Goal: Task Accomplishment & Management: Use online tool/utility

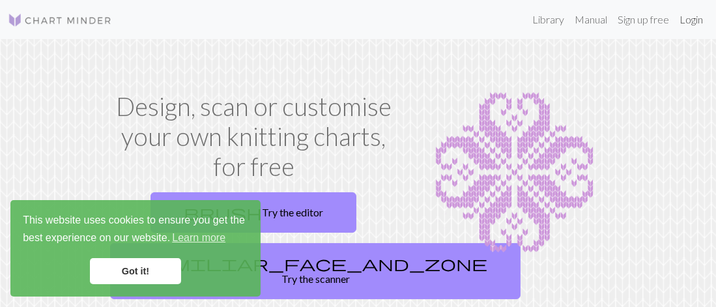
click at [689, 27] on link "Login" at bounding box center [692, 20] width 34 height 26
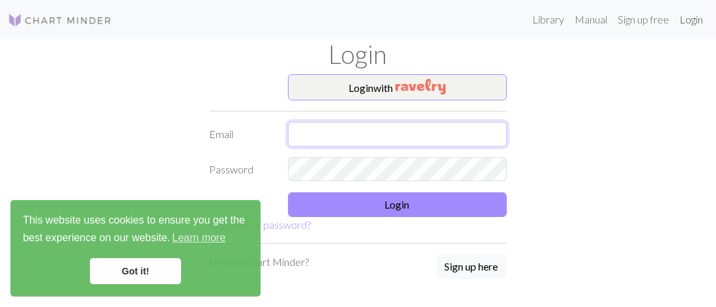
type input "[EMAIL_ADDRESS][DOMAIN_NAME]"
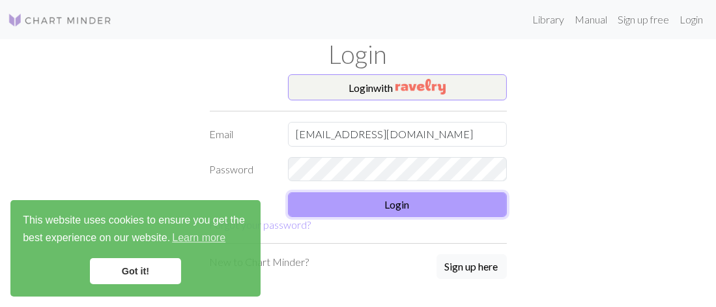
click at [418, 200] on button "Login" at bounding box center [397, 204] width 219 height 25
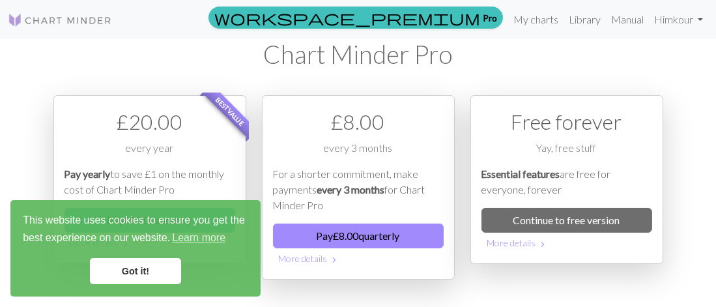
click at [129, 263] on link "Got it!" at bounding box center [135, 271] width 91 height 26
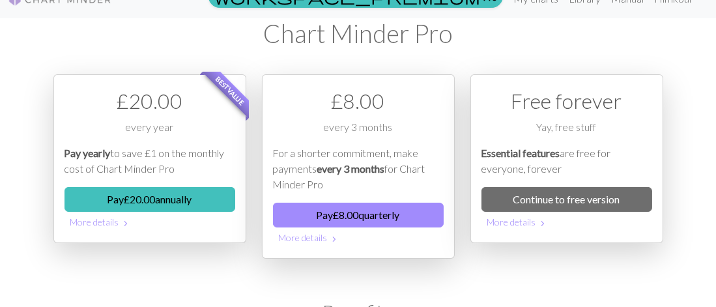
scroll to position [22, 0]
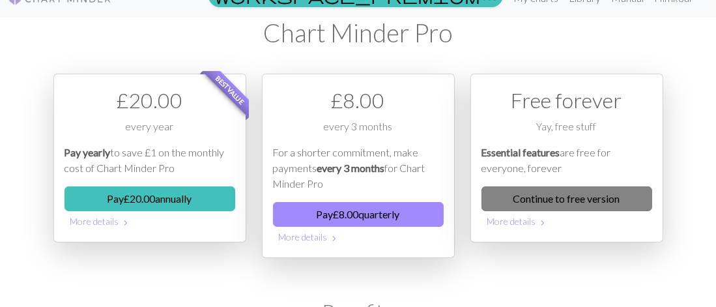
click at [581, 193] on link "Continue to free version" at bounding box center [567, 198] width 171 height 25
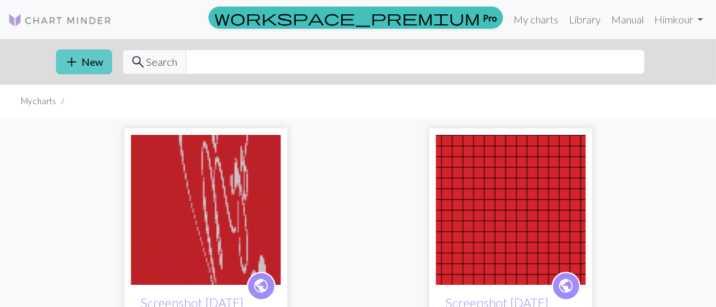
click at [74, 58] on span "add" at bounding box center [73, 62] width 16 height 18
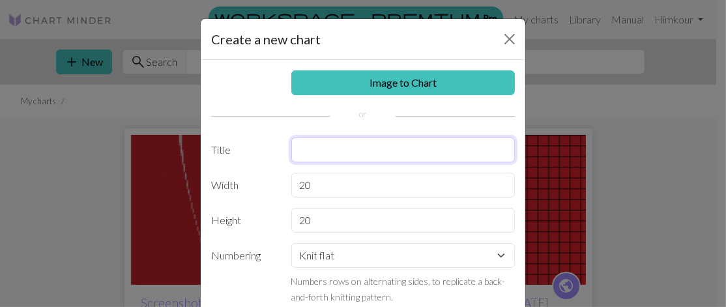
click at [413, 151] on input "text" at bounding box center [403, 150] width 224 height 25
type input "For [PERSON_NAME]"
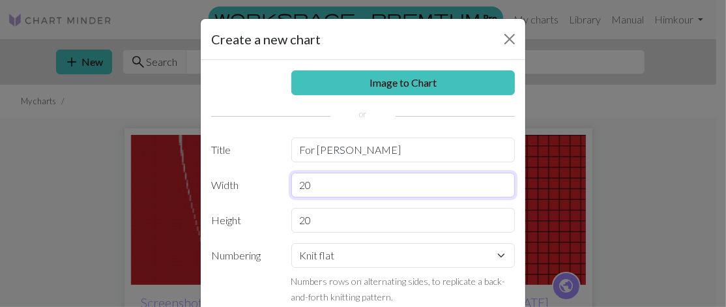
click at [405, 190] on input "20" at bounding box center [403, 185] width 224 height 25
type input "2"
type input "40"
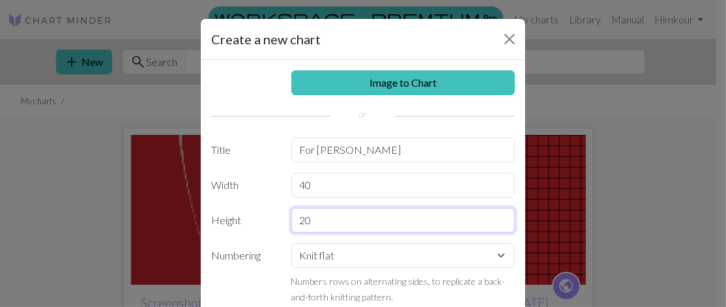
click at [389, 224] on input "20" at bounding box center [403, 220] width 224 height 25
type input "2"
type input "80"
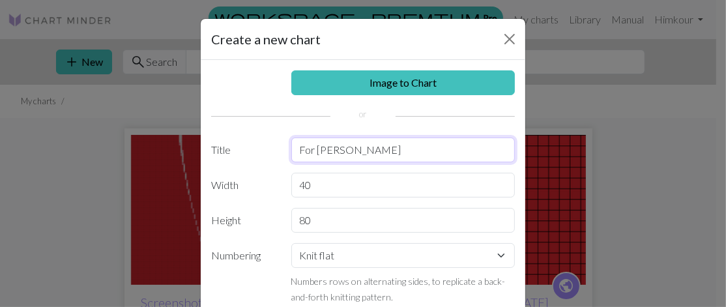
click at [488, 151] on input "For [PERSON_NAME]" at bounding box center [403, 150] width 224 height 25
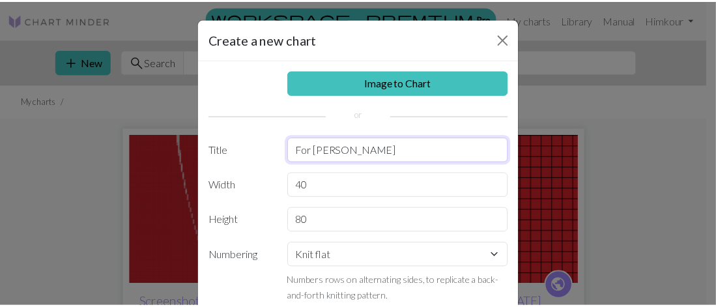
scroll to position [11, 0]
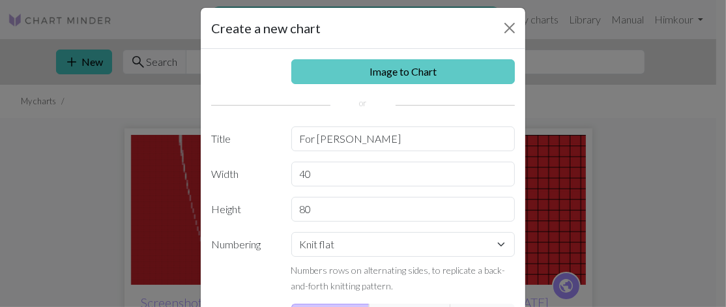
click at [434, 74] on link "Image to Chart" at bounding box center [403, 71] width 224 height 25
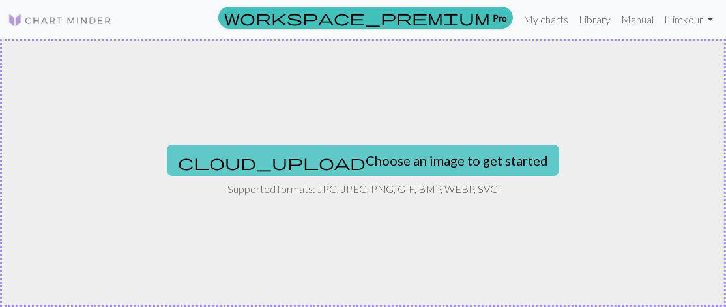
click at [402, 162] on button "cloud_upload Choose an image to get started" at bounding box center [363, 160] width 392 height 31
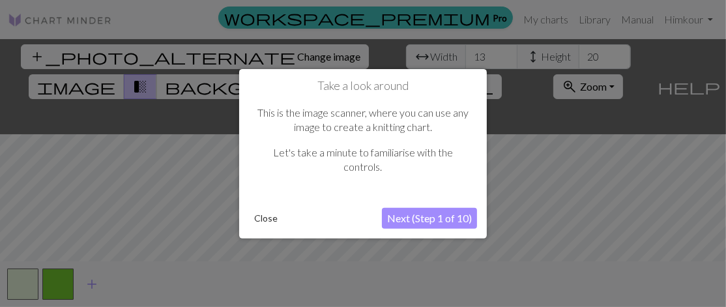
click at [449, 219] on button "Next (Step 1 of 10)" at bounding box center [429, 218] width 95 height 21
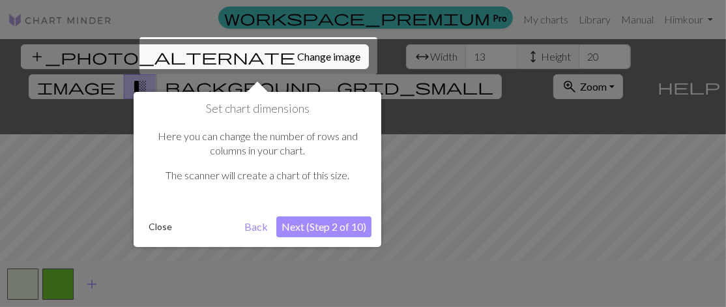
click at [337, 225] on button "Next (Step 2 of 10)" at bounding box center [323, 226] width 95 height 21
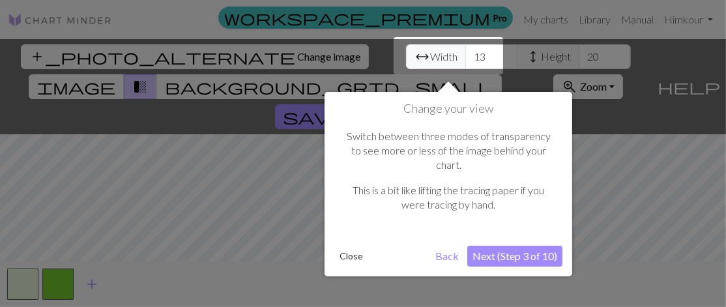
click at [349, 246] on button "Close" at bounding box center [351, 256] width 34 height 20
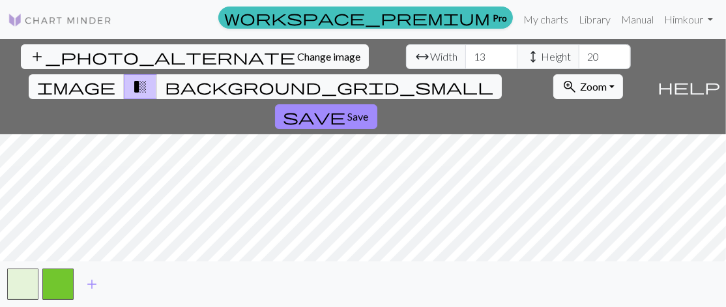
click at [115, 78] on span "image" at bounding box center [76, 87] width 78 height 18
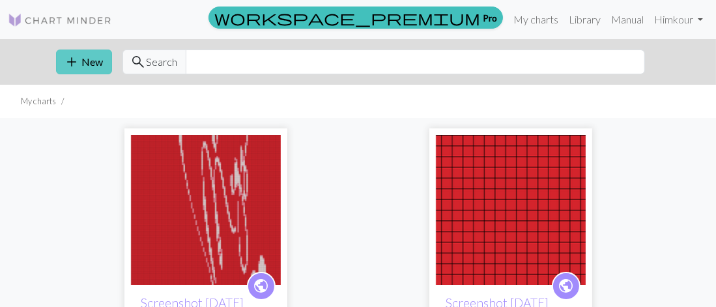
click at [74, 66] on span "add" at bounding box center [73, 62] width 16 height 18
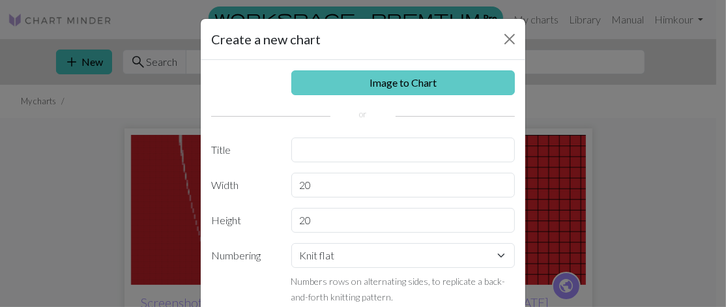
click at [391, 83] on link "Image to Chart" at bounding box center [403, 82] width 224 height 25
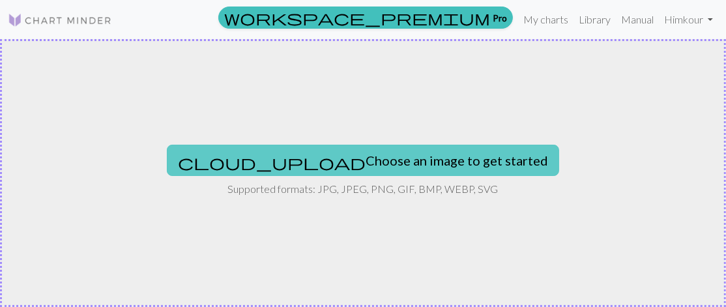
click at [376, 164] on button "cloud_upload Choose an image to get started" at bounding box center [363, 160] width 392 height 31
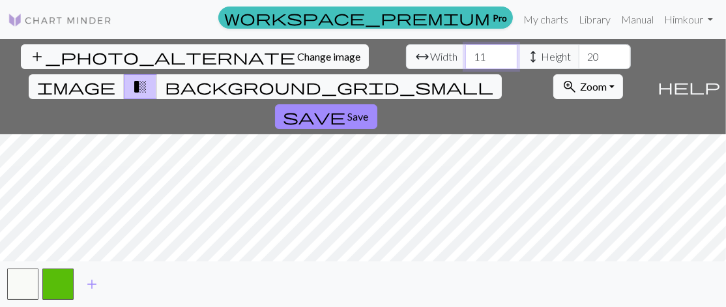
click at [465, 60] on input "11" at bounding box center [491, 56] width 52 height 25
click at [465, 60] on input "10" at bounding box center [491, 56] width 52 height 25
click at [465, 60] on input "9" at bounding box center [491, 56] width 52 height 25
click at [465, 60] on input "8" at bounding box center [491, 56] width 52 height 25
click at [465, 60] on input "7" at bounding box center [491, 56] width 52 height 25
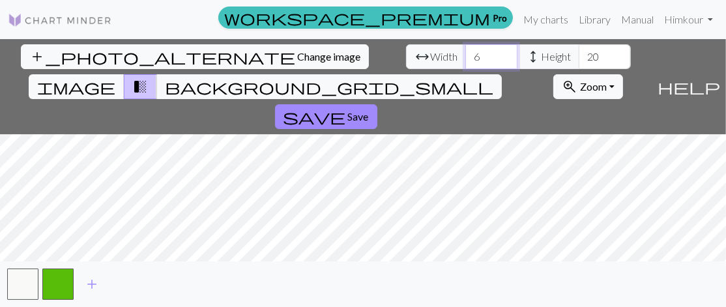
click at [465, 60] on input "6" at bounding box center [491, 56] width 52 height 25
click at [465, 60] on input "5" at bounding box center [491, 56] width 52 height 25
click at [465, 60] on input "4" at bounding box center [491, 56] width 52 height 25
click at [465, 60] on input "3" at bounding box center [491, 56] width 52 height 25
click at [465, 60] on input "2" at bounding box center [491, 56] width 52 height 25
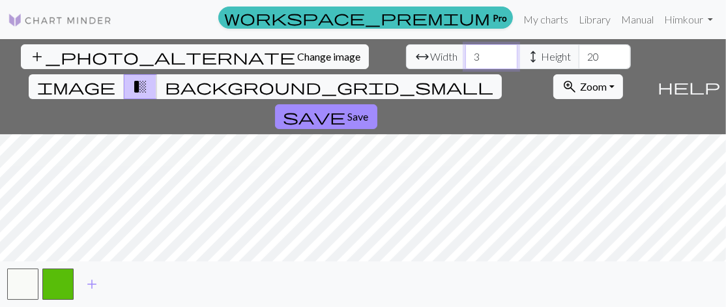
click at [465, 52] on input "3" at bounding box center [491, 56] width 52 height 25
type input "50"
click at [465, 52] on input "50" at bounding box center [491, 56] width 52 height 25
click at [579, 59] on input "19" at bounding box center [605, 56] width 52 height 25
click at [579, 49] on input "20" at bounding box center [605, 56] width 52 height 25
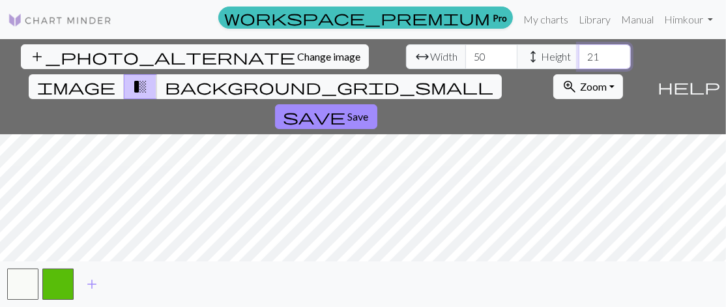
click at [579, 49] on input "21" at bounding box center [605, 56] width 52 height 25
click at [579, 50] on input "51" at bounding box center [605, 56] width 52 height 25
click at [579, 56] on input "51" at bounding box center [605, 56] width 52 height 25
click at [579, 52] on input "53" at bounding box center [605, 56] width 52 height 25
click at [579, 52] on input "54" at bounding box center [605, 56] width 52 height 25
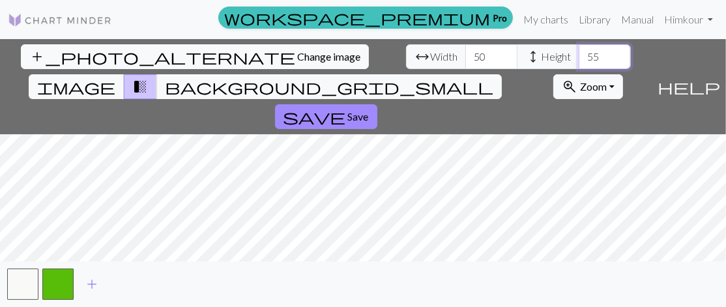
click at [579, 52] on input "55" at bounding box center [605, 56] width 52 height 25
click at [579, 52] on input "56" at bounding box center [605, 56] width 52 height 25
click at [579, 52] on input "57" at bounding box center [605, 56] width 52 height 25
click at [579, 52] on input "58" at bounding box center [605, 56] width 52 height 25
click at [579, 52] on input "59" at bounding box center [605, 56] width 52 height 25
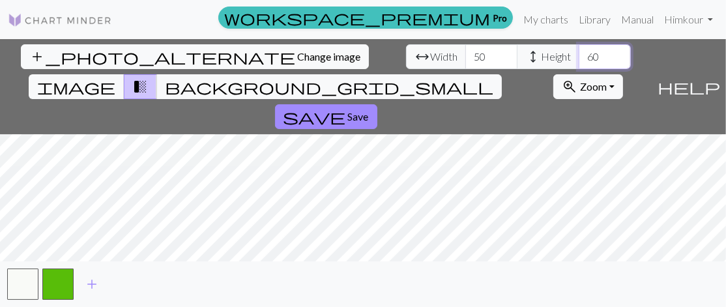
click at [579, 52] on input "60" at bounding box center [605, 56] width 52 height 25
click at [579, 52] on input "67" at bounding box center [605, 56] width 52 height 25
click at [579, 63] on input "66" at bounding box center [605, 56] width 52 height 25
click at [579, 63] on input "65" at bounding box center [605, 56] width 52 height 25
click at [579, 63] on input "64" at bounding box center [605, 56] width 52 height 25
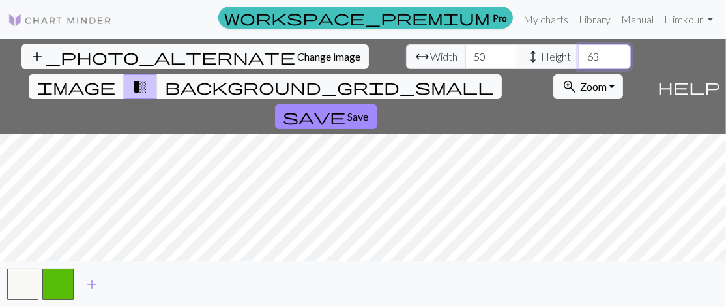
click at [579, 63] on input "63" at bounding box center [605, 56] width 52 height 25
click at [579, 63] on input "62" at bounding box center [605, 56] width 52 height 25
click at [579, 63] on input "61" at bounding box center [605, 56] width 52 height 25
click at [579, 63] on input "60" at bounding box center [605, 56] width 52 height 25
click at [579, 63] on input "59" at bounding box center [605, 56] width 52 height 25
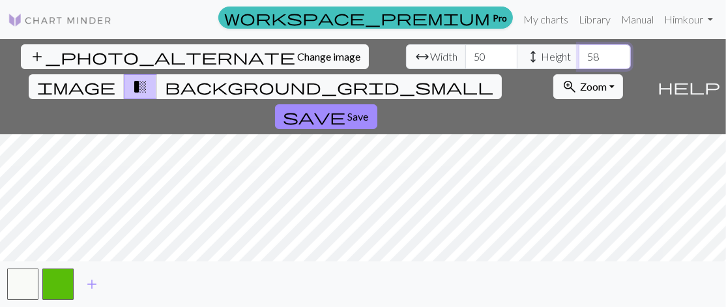
click at [579, 63] on input "58" at bounding box center [605, 56] width 52 height 25
click at [579, 63] on input "57" at bounding box center [605, 56] width 52 height 25
click at [579, 63] on input "56" at bounding box center [605, 56] width 52 height 25
click at [579, 63] on input "55" at bounding box center [605, 56] width 52 height 25
click at [579, 63] on input "54" at bounding box center [605, 56] width 52 height 25
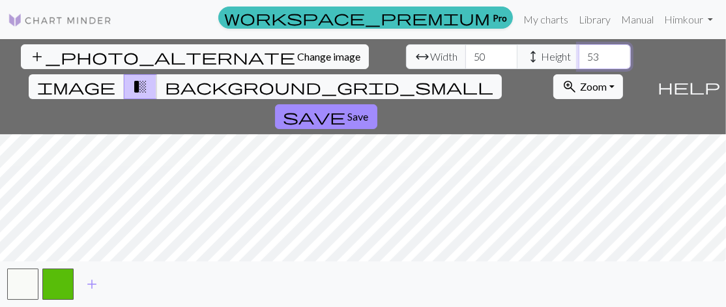
click at [579, 63] on input "53" at bounding box center [605, 56] width 52 height 25
click at [579, 63] on input "52" at bounding box center [605, 56] width 52 height 25
click at [579, 63] on input "51" at bounding box center [605, 56] width 52 height 25
click at [579, 63] on input "50" at bounding box center [605, 56] width 52 height 25
click at [579, 63] on input "49" at bounding box center [605, 56] width 52 height 25
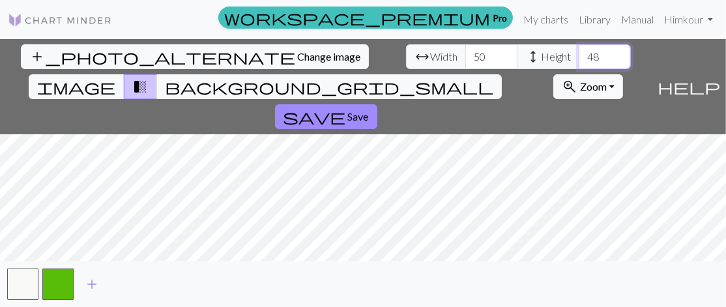
click at [579, 63] on input "48" at bounding box center [605, 56] width 52 height 25
click at [579, 63] on input "47" at bounding box center [605, 56] width 52 height 25
click at [579, 63] on input "46" at bounding box center [605, 56] width 52 height 25
click at [579, 63] on input "45" at bounding box center [605, 56] width 52 height 25
click at [579, 63] on input "44" at bounding box center [605, 56] width 52 height 25
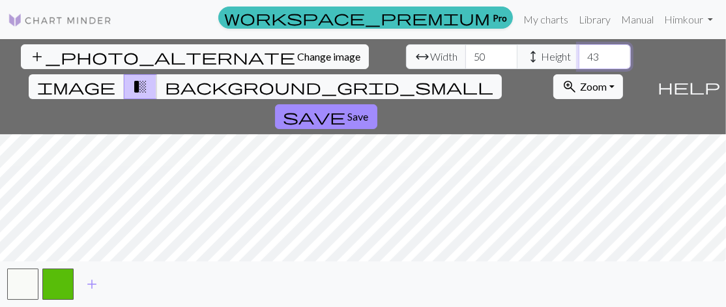
click at [579, 60] on input "43" at bounding box center [605, 56] width 52 height 25
click at [579, 60] on input "42" at bounding box center [605, 56] width 52 height 25
click at [579, 60] on input "41" at bounding box center [605, 56] width 52 height 25
click at [579, 60] on input "39" at bounding box center [605, 56] width 52 height 25
click at [579, 60] on input "38" at bounding box center [605, 56] width 52 height 25
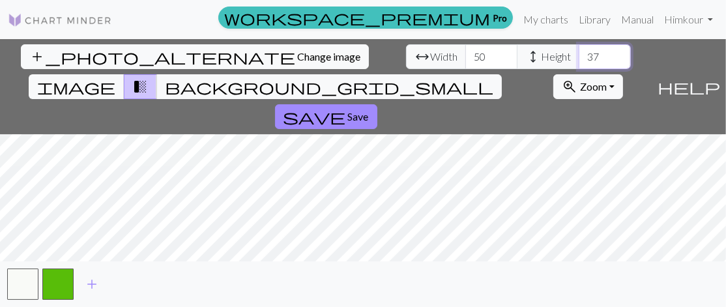
click at [579, 60] on input "37" at bounding box center [605, 56] width 52 height 25
click at [579, 51] on input "38" at bounding box center [605, 56] width 52 height 25
click at [579, 51] on input "39" at bounding box center [605, 56] width 52 height 25
click at [579, 51] on input "40" at bounding box center [605, 56] width 52 height 25
click at [579, 51] on input "42" at bounding box center [605, 56] width 52 height 25
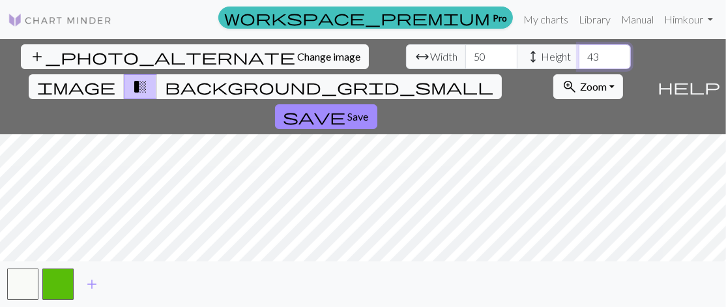
click at [579, 51] on input "43" at bounding box center [605, 56] width 52 height 25
click at [579, 51] on input "45" at bounding box center [605, 56] width 52 height 25
click at [579, 51] on input "47" at bounding box center [605, 56] width 52 height 25
click at [579, 51] on input "48" at bounding box center [605, 56] width 52 height 25
click at [579, 51] on input "49" at bounding box center [605, 56] width 52 height 25
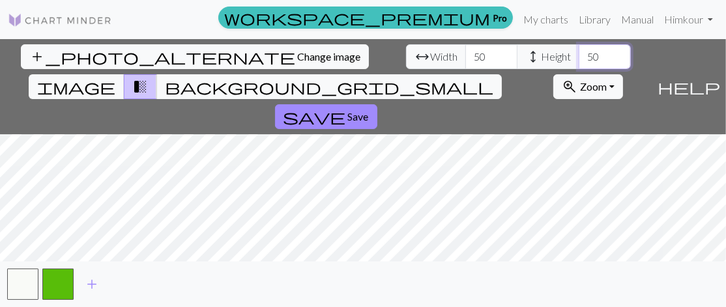
click at [579, 51] on input "50" at bounding box center [605, 56] width 52 height 25
click at [579, 51] on input "51" at bounding box center [605, 56] width 52 height 25
click at [588, 74] on button "zoom_in Zoom Zoom" at bounding box center [589, 86] width 70 height 25
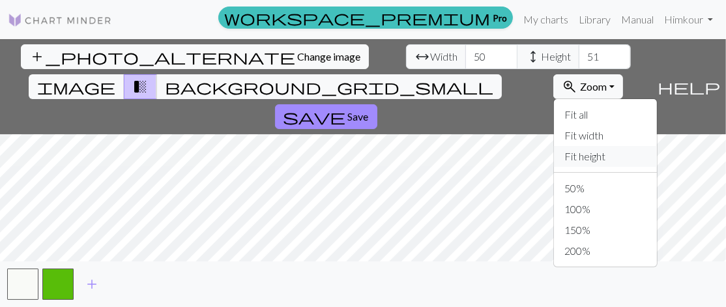
click at [562, 146] on button "Fit height" at bounding box center [605, 156] width 103 height 21
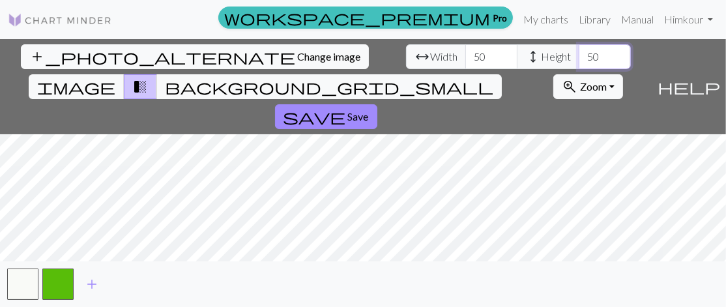
click at [579, 61] on input "50" at bounding box center [605, 56] width 52 height 25
click at [579, 61] on input "49" at bounding box center [605, 56] width 52 height 25
click at [579, 61] on input "48" at bounding box center [605, 56] width 52 height 25
click at [579, 61] on input "47" at bounding box center [605, 56] width 52 height 25
click at [579, 52] on input "48" at bounding box center [605, 56] width 52 height 25
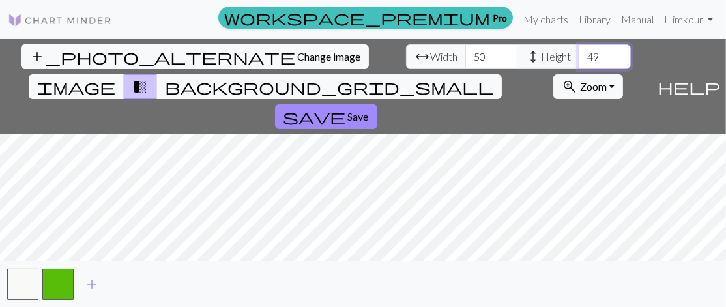
click at [579, 52] on input "49" at bounding box center [605, 56] width 52 height 25
click at [579, 52] on input "50" at bounding box center [605, 56] width 52 height 25
click at [579, 52] on input "51" at bounding box center [605, 56] width 52 height 25
click at [579, 52] on input "52" at bounding box center [605, 56] width 52 height 25
click at [579, 52] on input "53" at bounding box center [605, 56] width 52 height 25
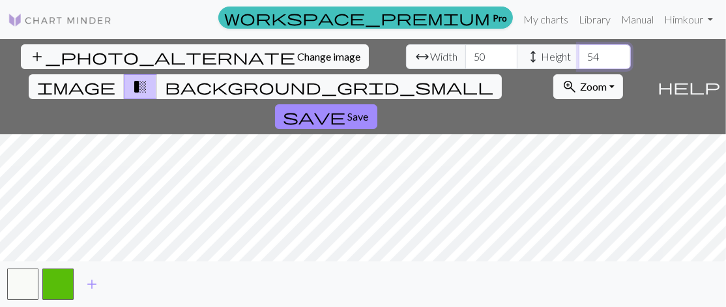
click at [579, 52] on input "54" at bounding box center [605, 56] width 52 height 25
click at [579, 52] on input "55" at bounding box center [605, 56] width 52 height 25
click at [579, 52] on input "56" at bounding box center [605, 56] width 52 height 25
click at [579, 52] on input "57" at bounding box center [605, 56] width 52 height 25
click at [579, 52] on input "58" at bounding box center [605, 56] width 52 height 25
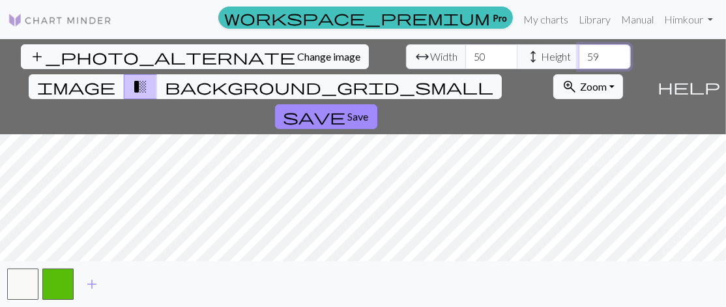
click at [579, 52] on input "59" at bounding box center [605, 56] width 52 height 25
click at [579, 62] on input "58" at bounding box center [605, 56] width 52 height 25
type input "57"
click at [579, 62] on input "57" at bounding box center [605, 56] width 52 height 25
click at [465, 52] on input "51" at bounding box center [491, 56] width 52 height 25
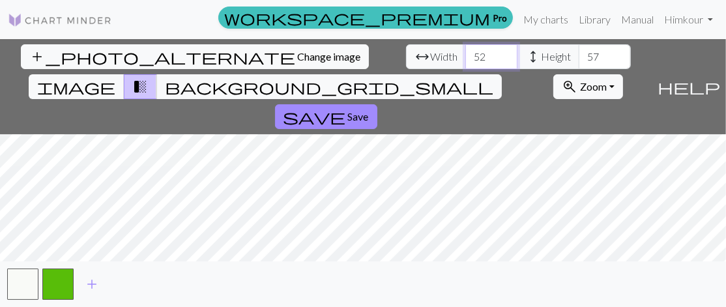
click at [465, 52] on input "52" at bounding box center [491, 56] width 52 height 25
click at [465, 52] on input "53" at bounding box center [491, 56] width 52 height 25
click at [465, 52] on input "54" at bounding box center [491, 56] width 52 height 25
click at [465, 52] on input "55" at bounding box center [491, 56] width 52 height 25
click at [465, 52] on input "56" at bounding box center [491, 56] width 52 height 25
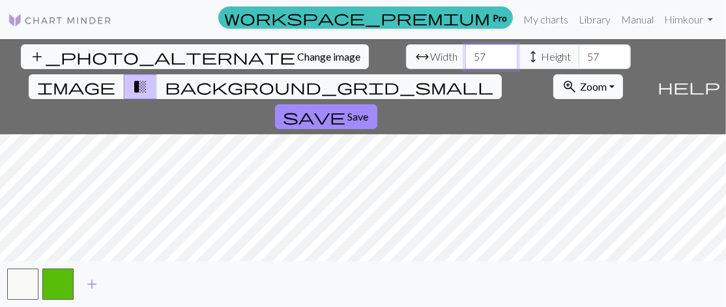
click at [465, 52] on input "57" at bounding box center [491, 56] width 52 height 25
click at [465, 52] on input "58" at bounding box center [491, 56] width 52 height 25
type input "59"
click at [465, 52] on input "59" at bounding box center [491, 56] width 52 height 25
click at [579, 52] on input "58" at bounding box center [605, 56] width 52 height 25
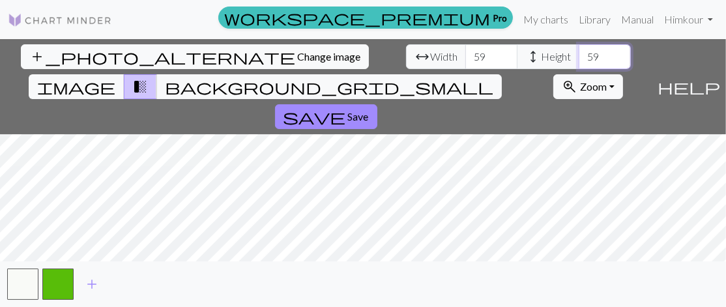
click at [579, 52] on input "59" at bounding box center [605, 56] width 52 height 25
click at [579, 52] on input "60" at bounding box center [605, 56] width 52 height 25
click at [579, 52] on input "61" at bounding box center [605, 56] width 52 height 25
click at [579, 52] on input "62" at bounding box center [605, 56] width 52 height 25
click at [579, 52] on input "63" at bounding box center [605, 56] width 52 height 25
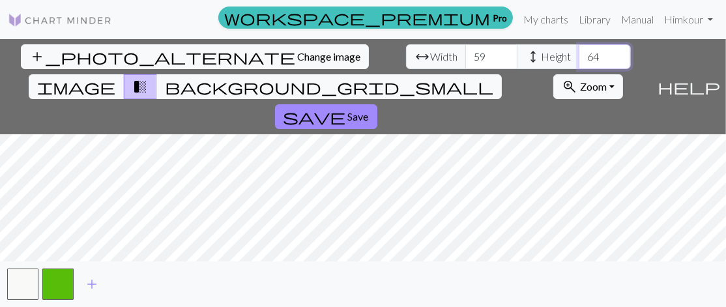
click at [579, 52] on input "64" at bounding box center [605, 56] width 52 height 25
click at [579, 52] on input "65" at bounding box center [605, 56] width 52 height 25
click at [579, 52] on input "66" at bounding box center [605, 56] width 52 height 25
click at [579, 52] on input "67" at bounding box center [605, 56] width 52 height 25
click at [579, 52] on input "68" at bounding box center [605, 56] width 52 height 25
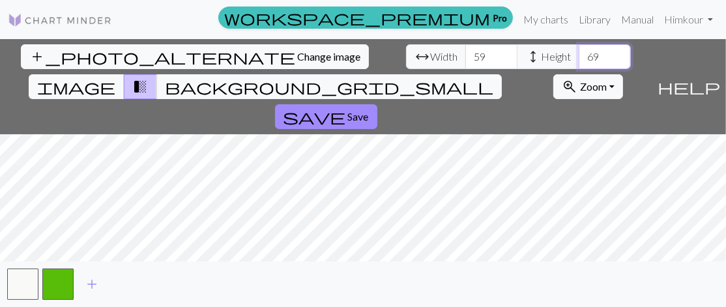
click at [579, 52] on input "69" at bounding box center [605, 56] width 52 height 25
click at [579, 52] on input "70" at bounding box center [605, 56] width 52 height 25
click at [579, 52] on input "71" at bounding box center [605, 56] width 52 height 25
click at [579, 52] on input "72" at bounding box center [605, 56] width 52 height 25
click at [579, 52] on input "73" at bounding box center [605, 56] width 52 height 25
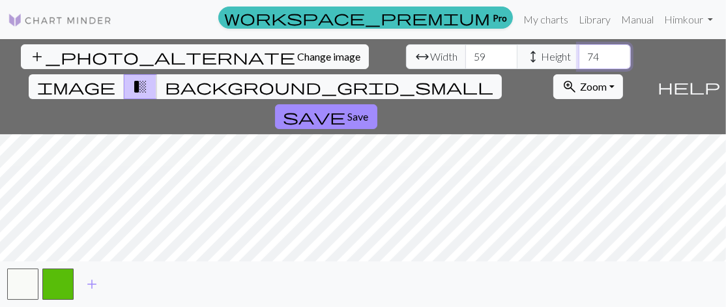
click at [579, 52] on input "74" at bounding box center [605, 56] width 52 height 25
click at [579, 52] on input "75" at bounding box center [605, 56] width 52 height 25
click at [579, 61] on input "74" at bounding box center [605, 56] width 52 height 25
click at [579, 61] on input "73" at bounding box center [605, 56] width 52 height 25
click at [579, 61] on input "72" at bounding box center [605, 56] width 52 height 25
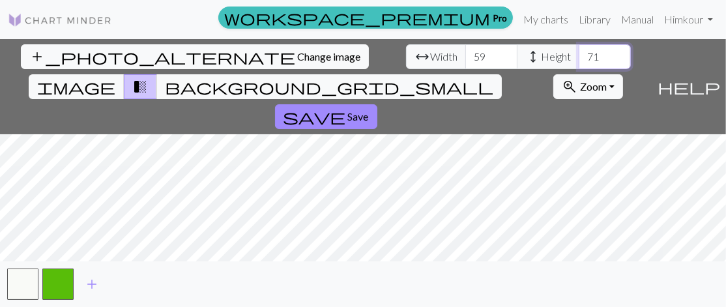
click at [579, 61] on input "71" at bounding box center [605, 56] width 52 height 25
click at [579, 61] on input "70" at bounding box center [605, 56] width 52 height 25
click at [579, 60] on input "69" at bounding box center [605, 56] width 52 height 25
click at [579, 60] on input "68" at bounding box center [605, 56] width 52 height 25
click at [579, 60] on input "67" at bounding box center [605, 56] width 52 height 25
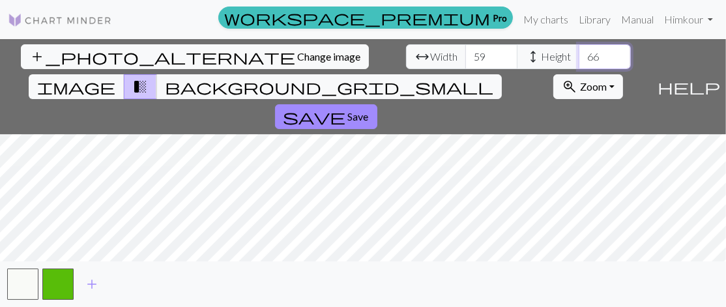
click at [579, 60] on input "66" at bounding box center [605, 56] width 52 height 25
click at [579, 60] on input "65" at bounding box center [605, 56] width 52 height 25
click at [579, 60] on input "64" at bounding box center [605, 56] width 52 height 25
click at [579, 60] on input "63" at bounding box center [605, 56] width 52 height 25
click at [579, 60] on input "62" at bounding box center [605, 56] width 52 height 25
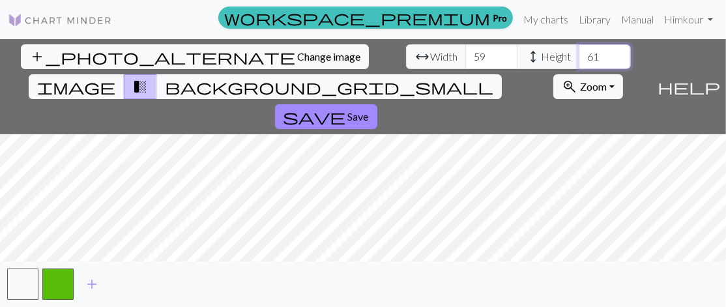
click at [579, 60] on input "61" at bounding box center [605, 56] width 52 height 25
click at [579, 60] on input "60" at bounding box center [605, 56] width 52 height 25
click at [579, 53] on input "61" at bounding box center [605, 56] width 52 height 25
click at [579, 53] on input "62" at bounding box center [605, 56] width 52 height 25
click at [579, 53] on input "63" at bounding box center [605, 56] width 52 height 25
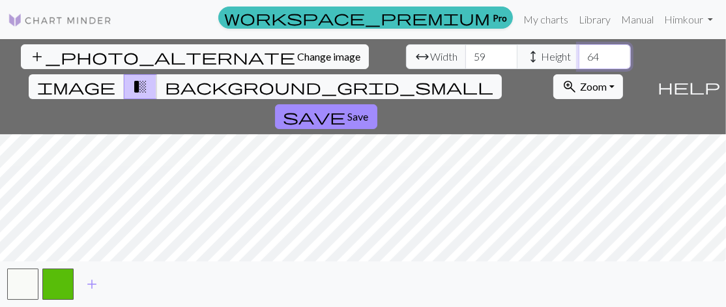
click at [579, 53] on input "64" at bounding box center [605, 56] width 52 height 25
click at [579, 53] on input "65" at bounding box center [605, 56] width 52 height 25
click at [579, 53] on input "67" at bounding box center [605, 56] width 52 height 25
click at [579, 53] on input "68" at bounding box center [605, 56] width 52 height 25
click at [579, 53] on input "69" at bounding box center [605, 56] width 52 height 25
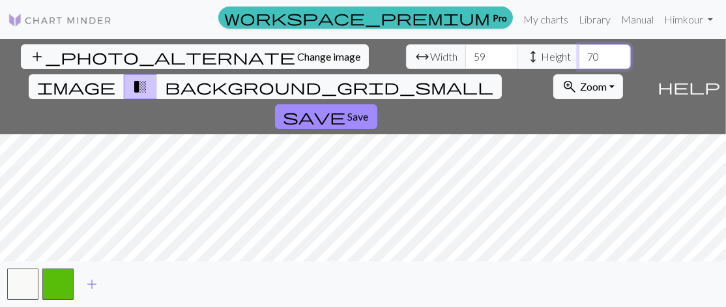
click at [579, 53] on input "70" at bounding box center [605, 56] width 52 height 25
click at [579, 53] on input "71" at bounding box center [605, 56] width 52 height 25
click at [579, 53] on input "72" at bounding box center [605, 56] width 52 height 25
click at [579, 53] on input "73" at bounding box center [605, 56] width 52 height 25
type input "72"
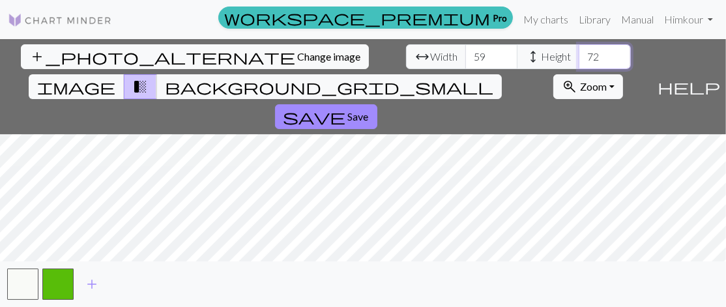
click at [579, 61] on input "72" at bounding box center [605, 56] width 52 height 25
click at [465, 53] on input "60" at bounding box center [491, 56] width 52 height 25
click at [465, 53] on input "61" at bounding box center [491, 56] width 52 height 25
click at [465, 53] on input "62" at bounding box center [491, 56] width 52 height 25
click at [465, 53] on input "63" at bounding box center [491, 56] width 52 height 25
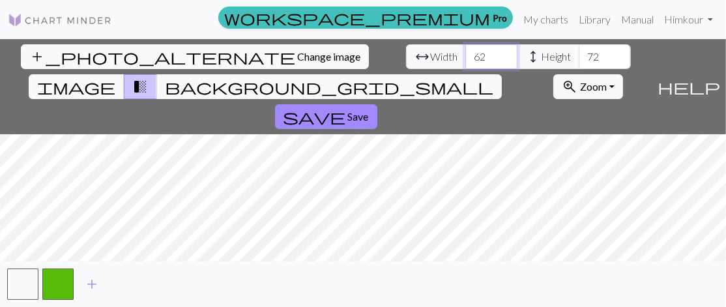
click at [465, 60] on input "62" at bounding box center [491, 56] width 52 height 25
click at [465, 60] on input "61" at bounding box center [491, 56] width 52 height 25
click at [465, 60] on input "60" at bounding box center [491, 56] width 52 height 25
click at [465, 60] on input "59" at bounding box center [491, 56] width 52 height 25
click at [465, 60] on input "58" at bounding box center [491, 56] width 52 height 25
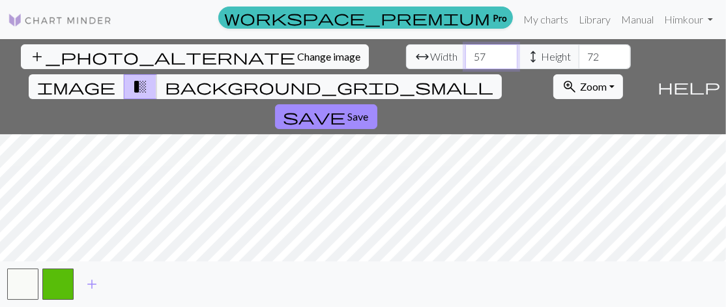
click at [465, 60] on input "57" at bounding box center [491, 56] width 52 height 25
click at [465, 60] on input "56" at bounding box center [491, 56] width 52 height 25
click at [465, 60] on input "55" at bounding box center [491, 56] width 52 height 25
click at [465, 60] on input "54" at bounding box center [491, 56] width 52 height 25
click at [465, 60] on input "53" at bounding box center [491, 56] width 52 height 25
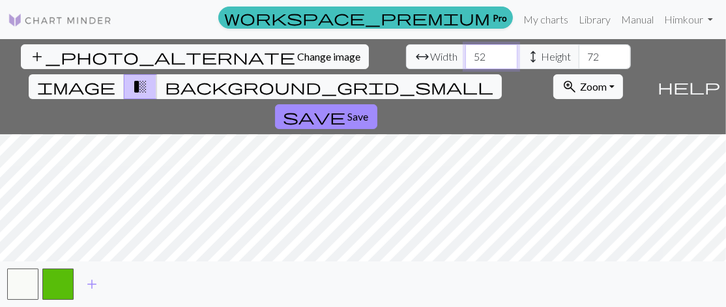
click at [465, 60] on input "52" at bounding box center [491, 56] width 52 height 25
click at [465, 60] on input "51" at bounding box center [491, 56] width 52 height 25
click at [465, 60] on input "50" at bounding box center [491, 56] width 52 height 25
click at [465, 60] on input "49" at bounding box center [491, 56] width 52 height 25
click at [465, 60] on input "48" at bounding box center [491, 56] width 52 height 25
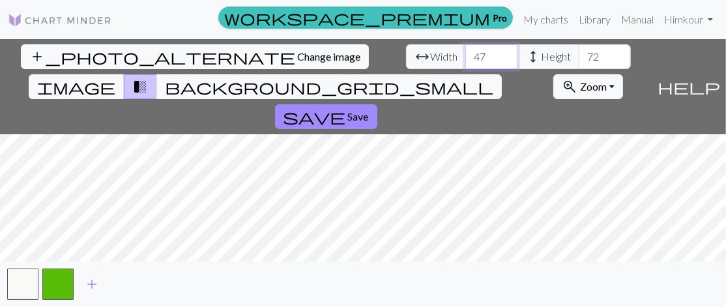
click at [465, 60] on input "47" at bounding box center [491, 56] width 52 height 25
click at [465, 60] on input "46" at bounding box center [491, 56] width 52 height 25
click at [465, 60] on input "45" at bounding box center [491, 56] width 52 height 25
click at [465, 60] on input "44" at bounding box center [491, 56] width 52 height 25
click at [465, 60] on input "43" at bounding box center [491, 56] width 52 height 25
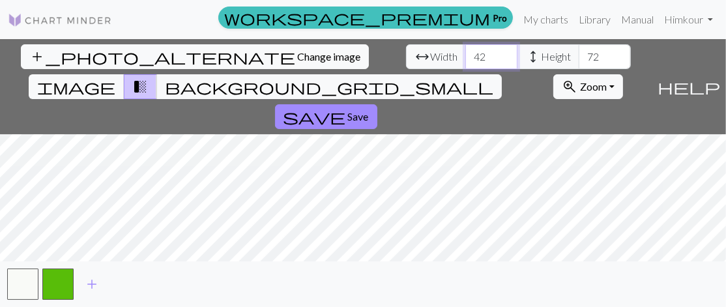
click at [465, 60] on input "42" at bounding box center [491, 56] width 52 height 25
click at [465, 60] on input "41" at bounding box center [491, 56] width 52 height 25
click at [465, 60] on input "40" at bounding box center [491, 56] width 52 height 25
click at [465, 60] on input "39" at bounding box center [491, 56] width 52 height 25
click at [465, 60] on input "38" at bounding box center [491, 56] width 52 height 25
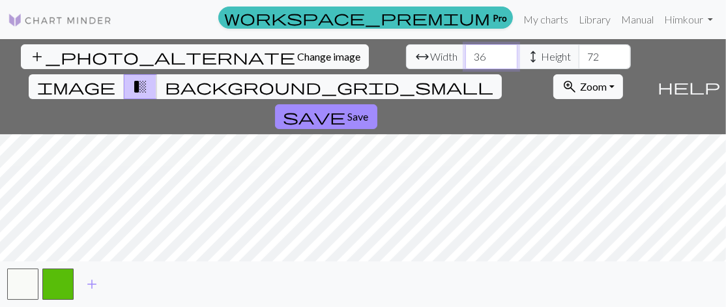
click at [465, 60] on input "36" at bounding box center [491, 56] width 52 height 25
click at [465, 60] on input "35" at bounding box center [491, 56] width 52 height 25
click at [465, 53] on input "36" at bounding box center [491, 56] width 52 height 25
click at [465, 53] on input "37" at bounding box center [491, 56] width 52 height 25
click at [465, 53] on input "38" at bounding box center [491, 56] width 52 height 25
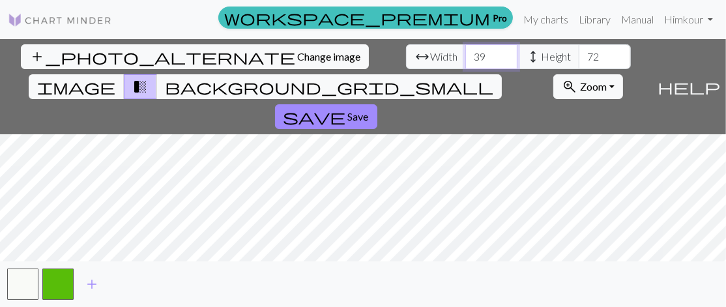
click at [465, 53] on input "39" at bounding box center [491, 56] width 52 height 25
click at [465, 53] on input "40" at bounding box center [491, 56] width 52 height 25
click at [465, 53] on input "41" at bounding box center [491, 56] width 52 height 25
click at [465, 53] on input "42" at bounding box center [491, 56] width 52 height 25
click at [465, 53] on input "43" at bounding box center [491, 56] width 52 height 25
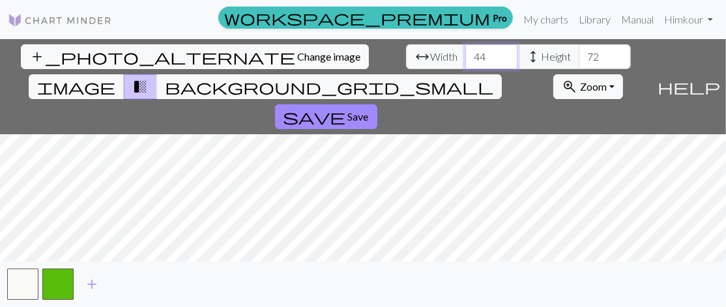
click at [465, 53] on input "44" at bounding box center [491, 56] width 52 height 25
click at [465, 53] on input "45" at bounding box center [491, 56] width 52 height 25
click at [465, 53] on input "46" at bounding box center [491, 56] width 52 height 25
click at [465, 53] on input "47" at bounding box center [491, 56] width 52 height 25
click at [465, 53] on input "48" at bounding box center [491, 56] width 52 height 25
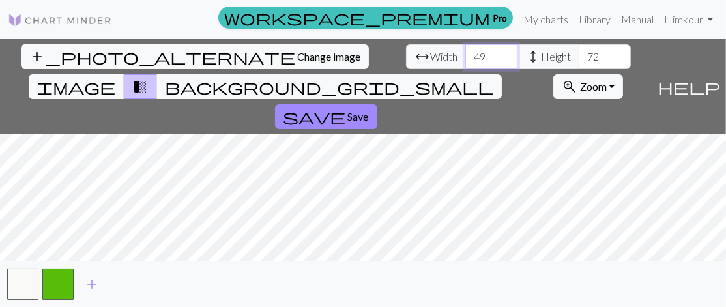
click at [465, 53] on input "49" at bounding box center [491, 56] width 52 height 25
click at [465, 53] on input "50" at bounding box center [491, 56] width 52 height 25
click at [465, 53] on input "51" at bounding box center [491, 56] width 52 height 25
click at [465, 53] on input "52" at bounding box center [491, 56] width 52 height 25
click at [465, 53] on input "53" at bounding box center [491, 56] width 52 height 25
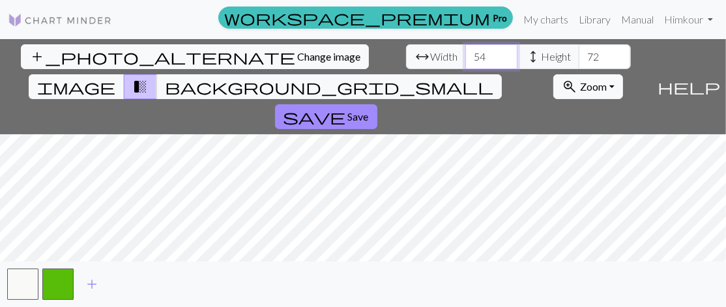
click at [465, 53] on input "54" at bounding box center [491, 56] width 52 height 25
click at [465, 53] on input "55" at bounding box center [491, 56] width 52 height 25
click at [465, 53] on input "57" at bounding box center [491, 56] width 52 height 25
click at [465, 53] on input "58" at bounding box center [491, 56] width 52 height 25
click at [465, 53] on input "60" at bounding box center [491, 56] width 52 height 25
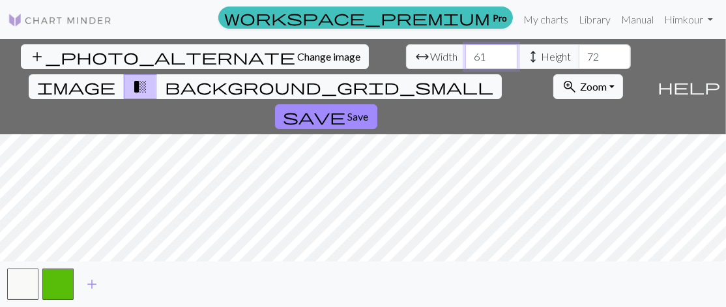
click at [465, 53] on input "61" at bounding box center [491, 56] width 52 height 25
click at [465, 53] on input "62" at bounding box center [491, 56] width 52 height 25
click at [465, 53] on input "63" at bounding box center [491, 56] width 52 height 25
click at [465, 53] on input "64" at bounding box center [491, 56] width 52 height 25
click at [465, 53] on input "65" at bounding box center [491, 56] width 52 height 25
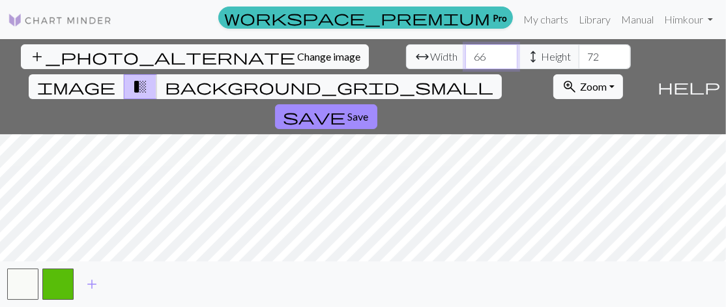
click at [465, 53] on input "66" at bounding box center [491, 56] width 52 height 25
click at [465, 53] on input "67" at bounding box center [491, 56] width 52 height 25
click at [465, 53] on input "68" at bounding box center [491, 56] width 52 height 25
click at [465, 53] on input "69" at bounding box center [491, 56] width 52 height 25
click at [465, 53] on input "70" at bounding box center [491, 56] width 52 height 25
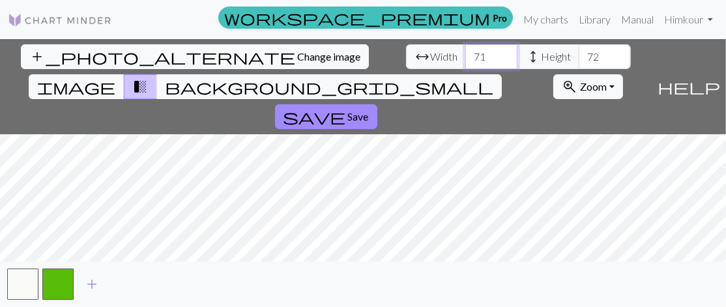
click at [465, 53] on input "71" at bounding box center [491, 56] width 52 height 25
click at [465, 53] on input "72" at bounding box center [491, 56] width 52 height 25
click at [465, 53] on input "73" at bounding box center [491, 56] width 52 height 25
click at [465, 53] on input "74" at bounding box center [491, 56] width 52 height 25
click at [465, 53] on input "75" at bounding box center [491, 56] width 52 height 25
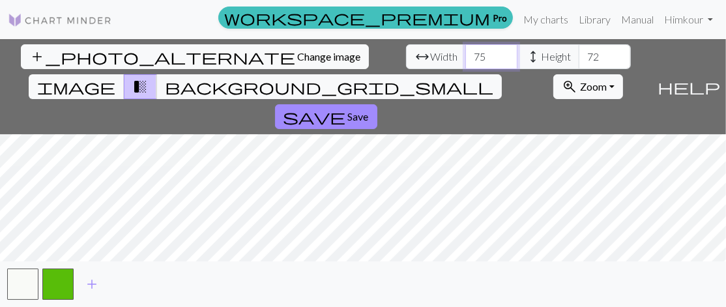
click at [465, 53] on input "76" at bounding box center [491, 56] width 52 height 25
click at [465, 53] on input "77" at bounding box center [491, 56] width 52 height 25
click at [465, 53] on input "78" at bounding box center [491, 56] width 52 height 25
click at [465, 53] on input "79" at bounding box center [491, 56] width 52 height 25
type input "80"
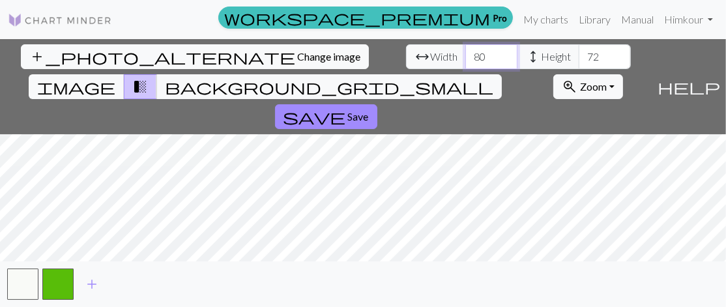
click at [465, 53] on input "80" at bounding box center [491, 56] width 52 height 25
click at [579, 50] on input "73" at bounding box center [605, 56] width 52 height 25
click at [579, 50] on input "74" at bounding box center [605, 56] width 52 height 25
click at [579, 50] on input "75" at bounding box center [605, 56] width 52 height 25
click at [579, 50] on input "76" at bounding box center [605, 56] width 52 height 25
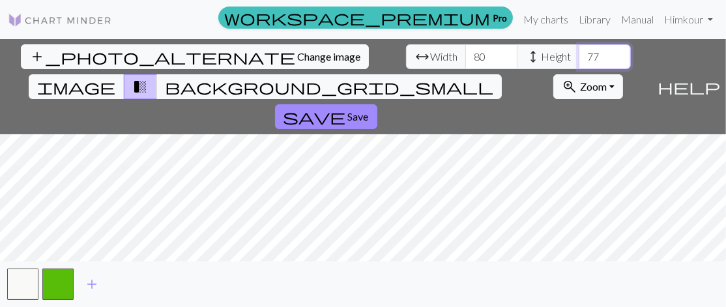
click at [579, 50] on input "77" at bounding box center [605, 56] width 52 height 25
click at [579, 50] on input "78" at bounding box center [605, 56] width 52 height 25
click at [579, 50] on input "79" at bounding box center [605, 56] width 52 height 25
click at [579, 50] on input "80" at bounding box center [605, 56] width 52 height 25
click at [579, 50] on input "81" at bounding box center [605, 56] width 52 height 25
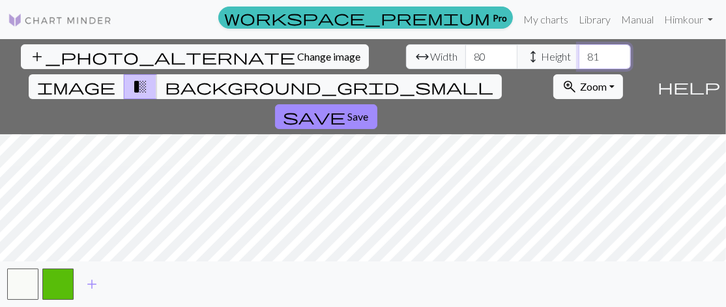
click at [579, 50] on input "82" at bounding box center [605, 56] width 52 height 25
click at [579, 50] on input "83" at bounding box center [605, 56] width 52 height 25
click at [579, 50] on input "84" at bounding box center [605, 56] width 52 height 25
click at [579, 50] on input "85" at bounding box center [605, 56] width 52 height 25
click at [579, 50] on input "86" at bounding box center [605, 56] width 52 height 25
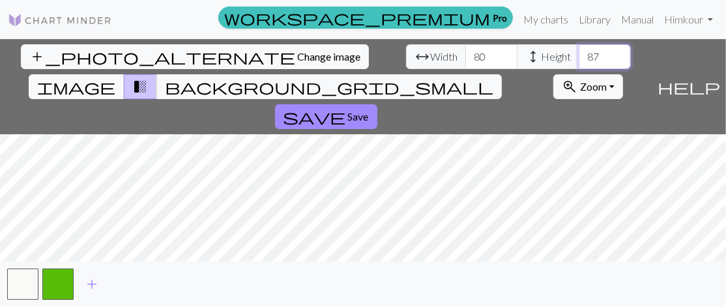
click at [579, 50] on input "87" at bounding box center [605, 56] width 52 height 25
click at [579, 50] on input "88" at bounding box center [605, 56] width 52 height 25
click at [579, 50] on input "89" at bounding box center [605, 56] width 52 height 25
click at [579, 50] on input "90" at bounding box center [605, 56] width 52 height 25
click at [579, 50] on input "91" at bounding box center [605, 56] width 52 height 25
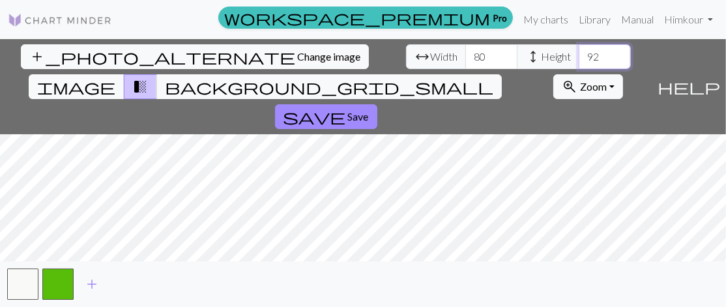
click at [579, 50] on input "92" at bounding box center [605, 56] width 52 height 25
click at [579, 50] on input "93" at bounding box center [605, 56] width 52 height 25
click at [579, 50] on input "94" at bounding box center [605, 56] width 52 height 25
click at [579, 59] on input "93" at bounding box center [605, 56] width 52 height 25
type input "92"
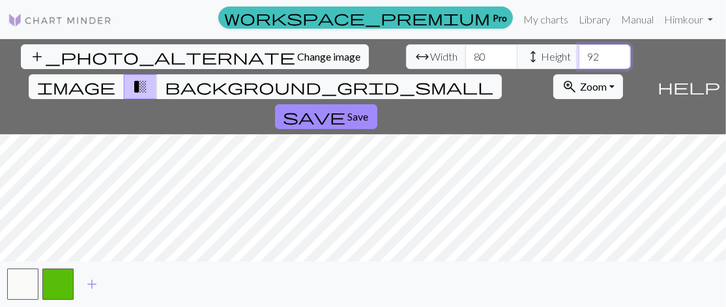
click at [579, 59] on input "92" at bounding box center [605, 56] width 52 height 25
click at [465, 52] on input "81" at bounding box center [491, 56] width 52 height 25
click at [465, 52] on input "82" at bounding box center [491, 56] width 52 height 25
click at [465, 52] on input "83" at bounding box center [491, 56] width 52 height 25
click at [465, 52] on input "84" at bounding box center [491, 56] width 52 height 25
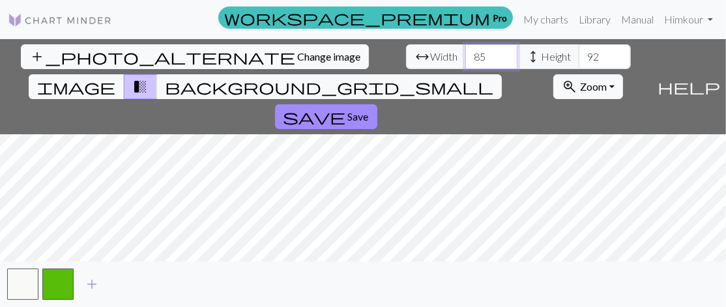
click at [465, 52] on input "85" at bounding box center [491, 56] width 52 height 25
click at [465, 52] on input "86" at bounding box center [491, 56] width 52 height 25
click at [465, 52] on input "87" at bounding box center [491, 56] width 52 height 25
click at [465, 52] on input "88" at bounding box center [491, 56] width 52 height 25
click at [465, 52] on input "89" at bounding box center [491, 56] width 52 height 25
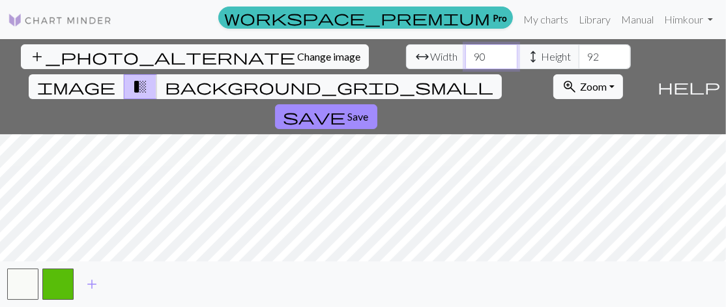
click at [465, 52] on input "90" at bounding box center [491, 56] width 52 height 25
click at [465, 52] on input "91" at bounding box center [491, 56] width 52 height 25
click at [465, 52] on input "92" at bounding box center [491, 56] width 52 height 25
click at [465, 52] on input "93" at bounding box center [491, 56] width 52 height 25
click at [465, 52] on input "94" at bounding box center [491, 56] width 52 height 25
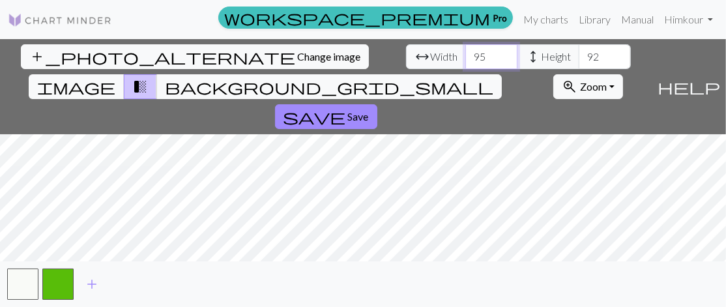
click at [465, 52] on input "95" at bounding box center [491, 56] width 52 height 25
click at [465, 52] on input "96" at bounding box center [491, 56] width 52 height 25
click at [465, 63] on input "95" at bounding box center [491, 56] width 52 height 25
click at [465, 63] on input "94" at bounding box center [491, 56] width 52 height 25
click at [465, 63] on input "93" at bounding box center [491, 56] width 52 height 25
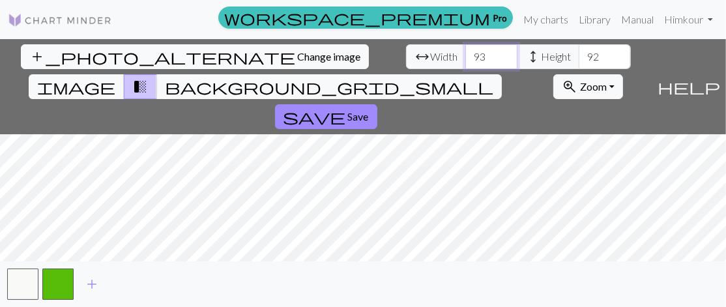
click at [465, 63] on input "92" at bounding box center [491, 56] width 52 height 25
click at [465, 63] on input "91" at bounding box center [491, 56] width 52 height 25
click at [465, 63] on input "90" at bounding box center [491, 56] width 52 height 25
click at [465, 63] on input "89" at bounding box center [491, 56] width 52 height 25
click at [465, 63] on input "88" at bounding box center [491, 56] width 52 height 25
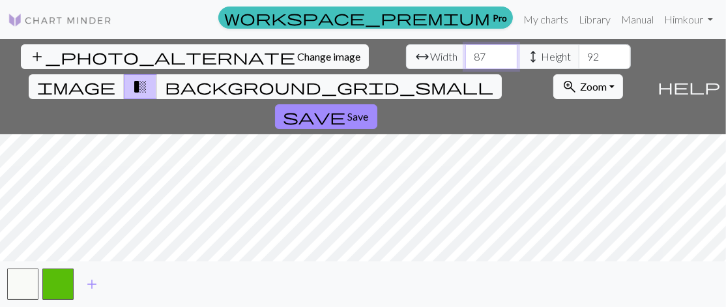
click at [465, 63] on input "87" at bounding box center [491, 56] width 52 height 25
click at [465, 63] on input "86" at bounding box center [491, 56] width 52 height 25
click at [465, 63] on input "85" at bounding box center [491, 56] width 52 height 25
click at [465, 63] on input "84" at bounding box center [491, 56] width 52 height 25
click at [465, 63] on input "83" at bounding box center [491, 56] width 52 height 25
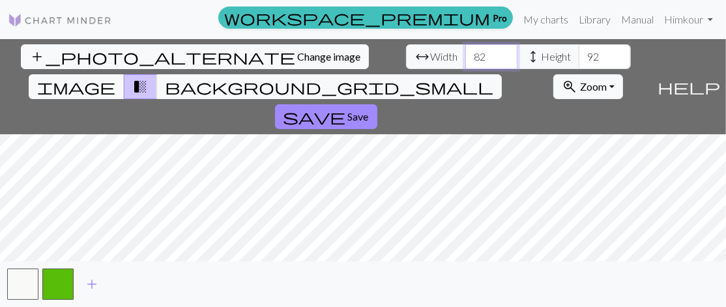
click at [465, 63] on input "82" at bounding box center [491, 56] width 52 height 25
click at [465, 63] on input "81" at bounding box center [491, 56] width 52 height 25
click at [465, 63] on input "80" at bounding box center [491, 56] width 52 height 25
click at [465, 63] on input "79" at bounding box center [491, 56] width 52 height 25
click at [465, 63] on input "78" at bounding box center [491, 56] width 52 height 25
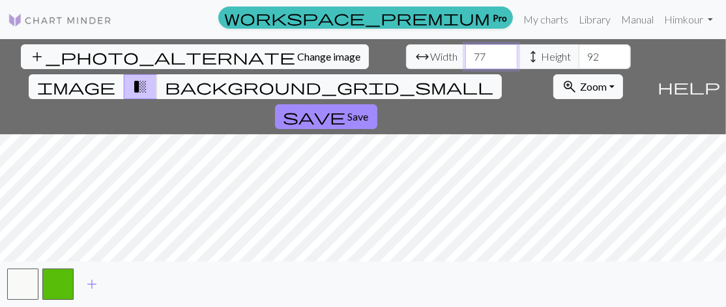
click at [465, 63] on input "77" at bounding box center [491, 56] width 52 height 25
click at [465, 63] on input "76" at bounding box center [491, 56] width 52 height 25
click at [465, 63] on input "75" at bounding box center [491, 56] width 52 height 25
click at [465, 63] on input "74" at bounding box center [491, 56] width 52 height 25
click at [465, 58] on input "73" at bounding box center [491, 56] width 52 height 25
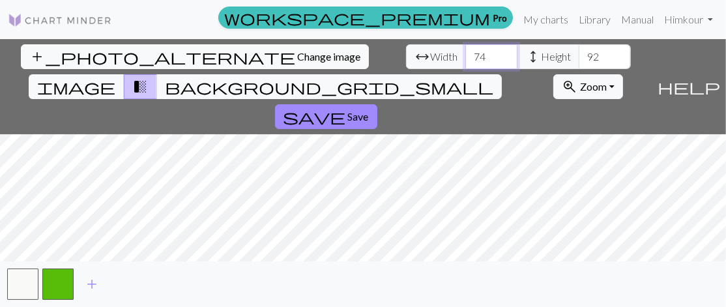
click at [465, 53] on input "74" at bounding box center [491, 56] width 52 height 25
click at [465, 53] on input "75" at bounding box center [491, 56] width 52 height 25
click at [465, 53] on input "77" at bounding box center [491, 56] width 52 height 25
click at [465, 53] on input "78" at bounding box center [491, 56] width 52 height 25
type input "79"
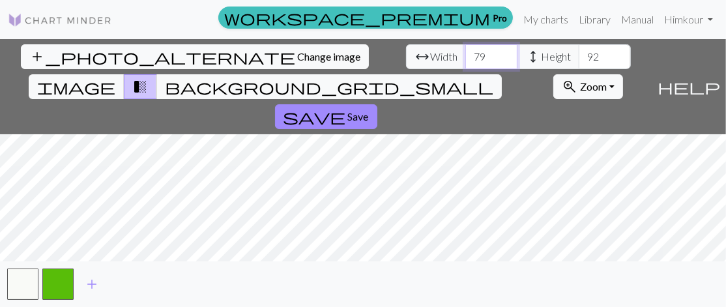
click at [465, 53] on input "79" at bounding box center [491, 56] width 52 height 25
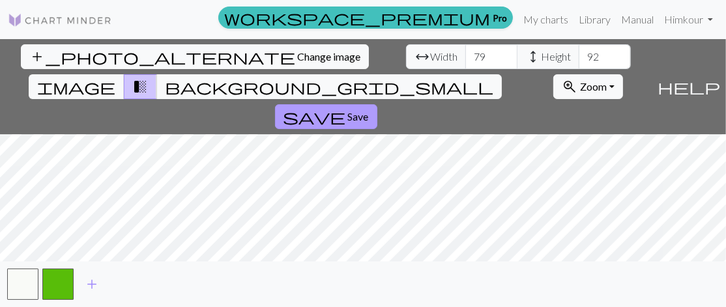
click at [377, 104] on button "save Save" at bounding box center [326, 116] width 102 height 25
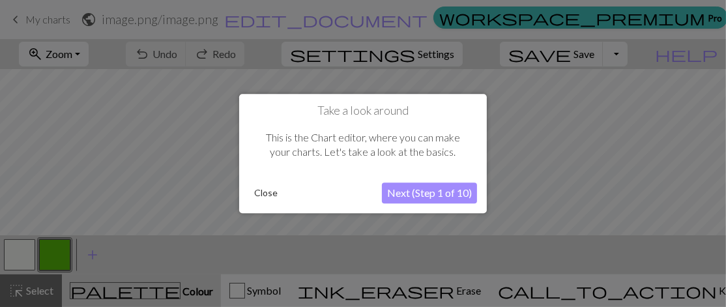
click at [433, 194] on button "Next (Step 1 of 10)" at bounding box center [429, 193] width 95 height 21
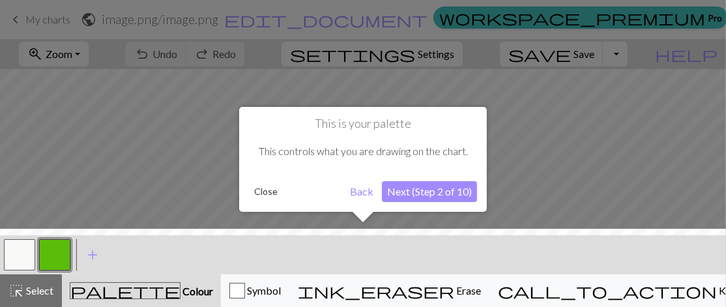
click at [449, 186] on button "Next (Step 2 of 10)" at bounding box center [429, 191] width 95 height 21
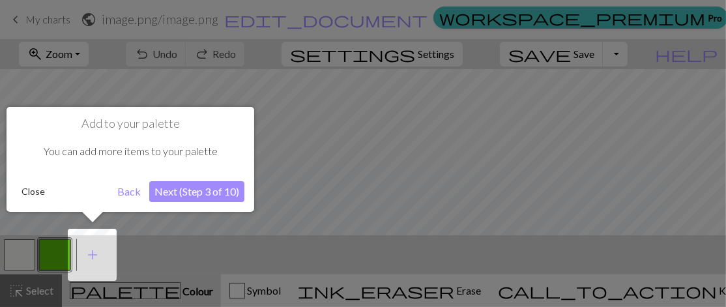
click at [27, 188] on button "Close" at bounding box center [33, 192] width 34 height 20
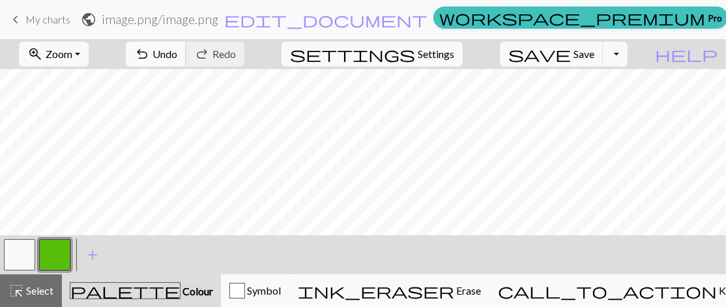
click at [177, 56] on span "Undo" at bounding box center [165, 54] width 25 height 12
click at [239, 56] on div "undo Undo Undo redo Redo Redo" at bounding box center [185, 54] width 138 height 30
click at [39, 24] on span "My charts" at bounding box center [47, 19] width 45 height 12
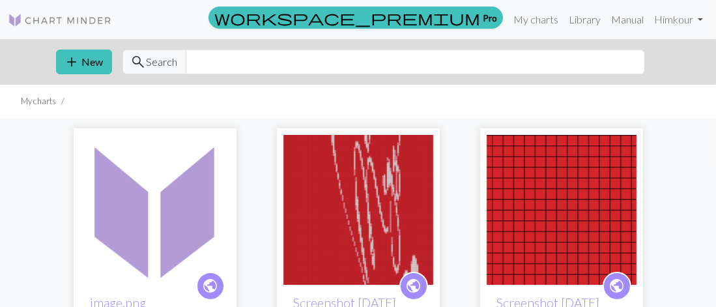
click at [148, 203] on img at bounding box center [155, 210] width 150 height 150
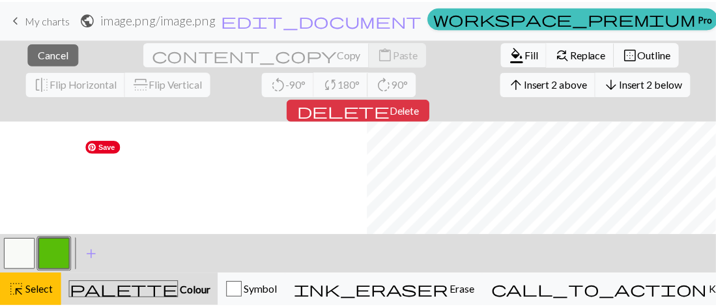
scroll to position [0, 372]
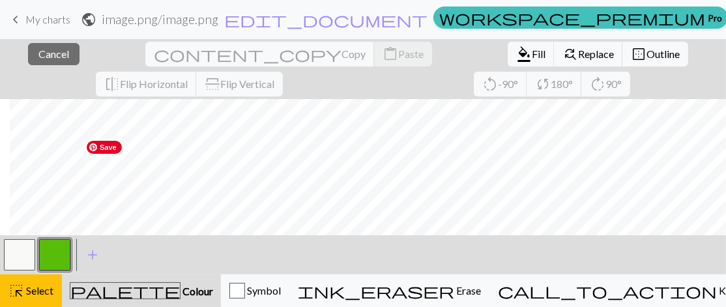
click at [14, 24] on span "keyboard_arrow_left" at bounding box center [16, 19] width 16 height 18
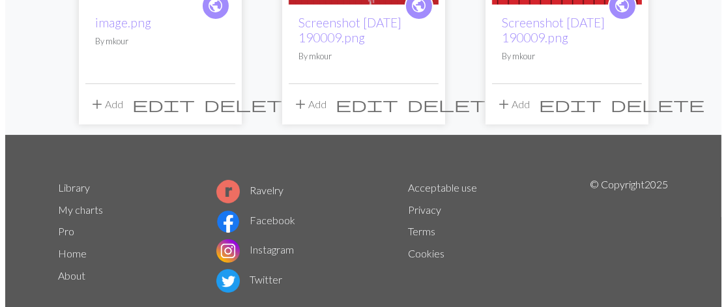
scroll to position [280, 0]
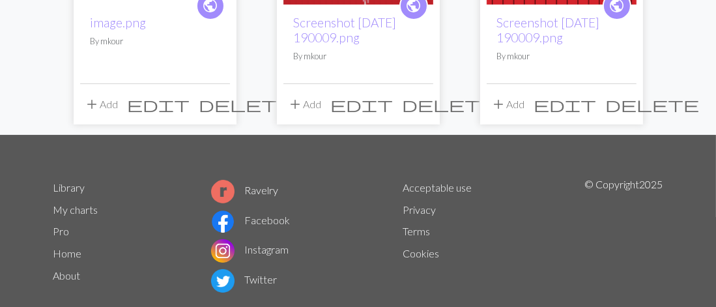
click at [108, 113] on button "add Add" at bounding box center [101, 104] width 43 height 25
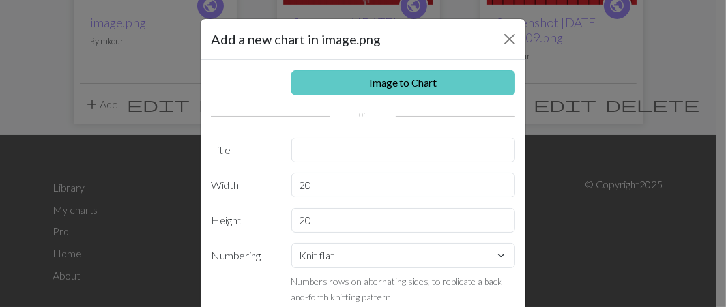
click at [383, 87] on link "Image to Chart" at bounding box center [403, 82] width 224 height 25
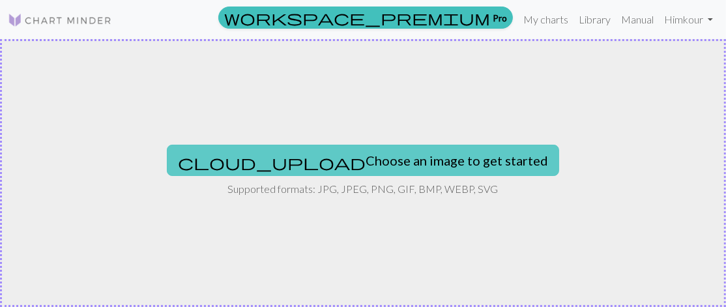
click at [417, 160] on button "cloud_upload Choose an image to get started" at bounding box center [363, 160] width 392 height 31
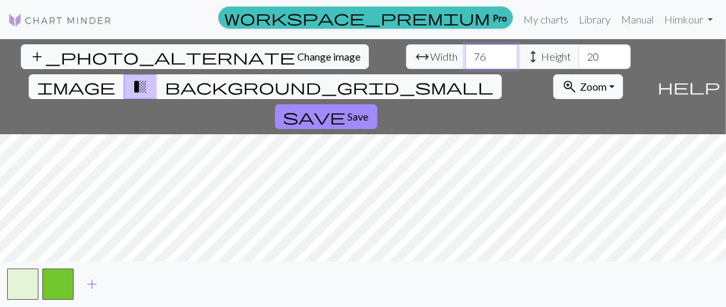
click at [465, 52] on input "76" at bounding box center [491, 56] width 52 height 25
click at [465, 52] on input "77" at bounding box center [491, 56] width 52 height 25
click at [465, 52] on input "78" at bounding box center [491, 56] width 52 height 25
click at [465, 52] on input "79" at bounding box center [491, 56] width 52 height 25
click at [465, 52] on input "80" at bounding box center [491, 56] width 52 height 25
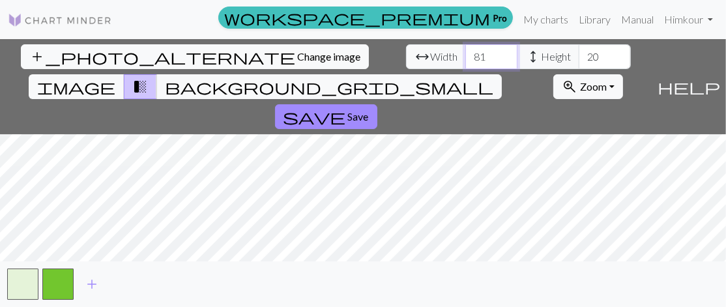
click at [465, 52] on input "81" at bounding box center [491, 56] width 52 height 25
type input "82"
click at [465, 52] on input "82" at bounding box center [491, 56] width 52 height 25
click at [579, 58] on input "19" at bounding box center [605, 56] width 52 height 25
click at [579, 51] on input "72" at bounding box center [605, 56] width 52 height 25
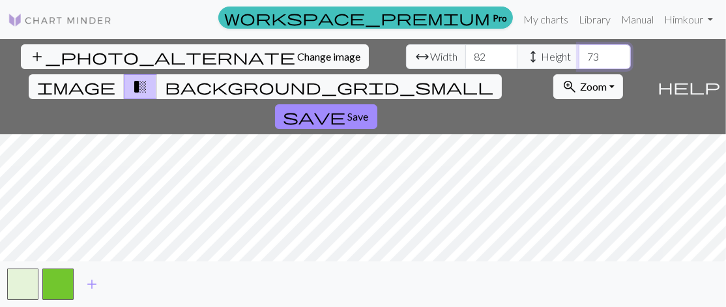
click at [579, 51] on input "73" at bounding box center [605, 56] width 52 height 25
click at [579, 51] on input "74" at bounding box center [605, 56] width 52 height 25
click at [579, 51] on input "75" at bounding box center [605, 56] width 52 height 25
click at [579, 51] on input "76" at bounding box center [605, 56] width 52 height 25
click at [579, 51] on input "77" at bounding box center [605, 56] width 52 height 25
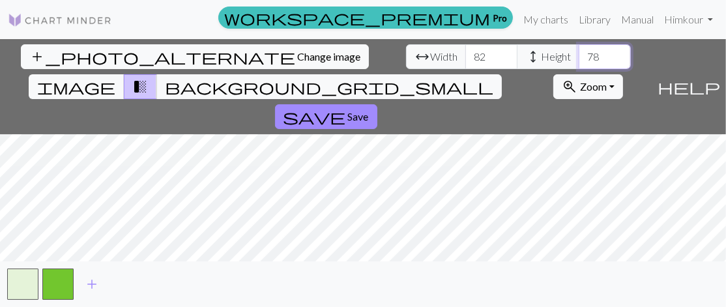
click at [579, 51] on input "78" at bounding box center [605, 56] width 52 height 25
click at [579, 51] on input "79" at bounding box center [605, 56] width 52 height 25
click at [579, 51] on input "80" at bounding box center [605, 56] width 52 height 25
click at [579, 51] on input "81" at bounding box center [605, 56] width 52 height 25
click at [579, 51] on input "82" at bounding box center [605, 56] width 52 height 25
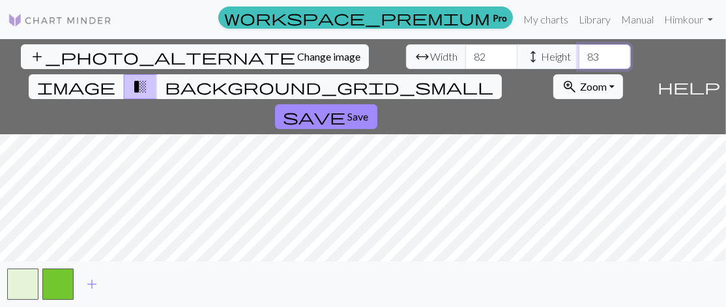
click at [579, 51] on input "83" at bounding box center [605, 56] width 52 height 25
click at [579, 51] on input "84" at bounding box center [605, 56] width 52 height 25
click at [579, 51] on input "85" at bounding box center [605, 56] width 52 height 25
click at [579, 51] on input "86" at bounding box center [605, 56] width 52 height 25
click at [579, 51] on input "87" at bounding box center [605, 56] width 52 height 25
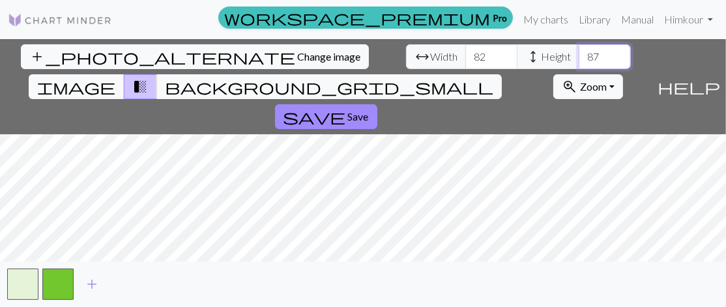
click at [579, 51] on input "88" at bounding box center [605, 56] width 52 height 25
click at [579, 51] on input "89" at bounding box center [605, 56] width 52 height 25
click at [579, 51] on input "90" at bounding box center [605, 56] width 52 height 25
click at [579, 51] on input "91" at bounding box center [605, 56] width 52 height 25
click at [579, 51] on input "92" at bounding box center [605, 56] width 52 height 25
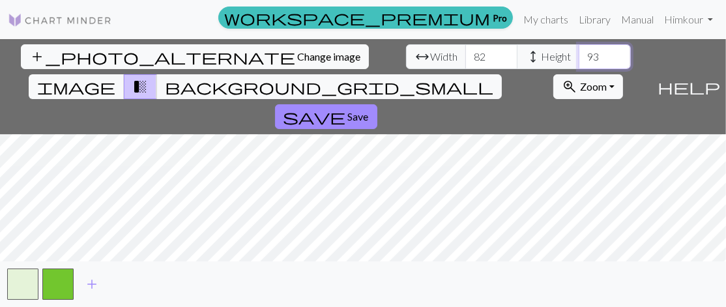
click at [579, 51] on input "93" at bounding box center [605, 56] width 52 height 25
click at [579, 51] on input "94" at bounding box center [605, 56] width 52 height 25
click at [579, 51] on input "95" at bounding box center [605, 56] width 52 height 25
click at [579, 51] on input "96" at bounding box center [605, 56] width 52 height 25
click at [579, 51] on input "97" at bounding box center [605, 56] width 52 height 25
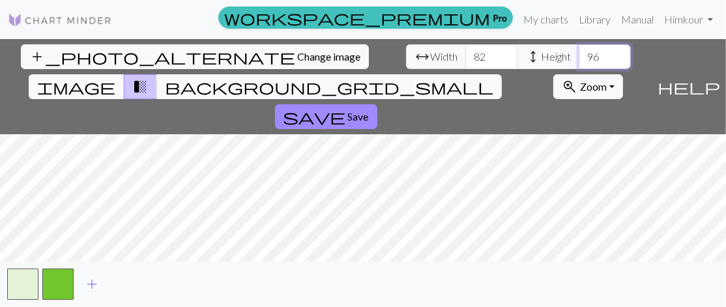
type input "96"
click at [579, 61] on input "96" at bounding box center [605, 56] width 52 height 25
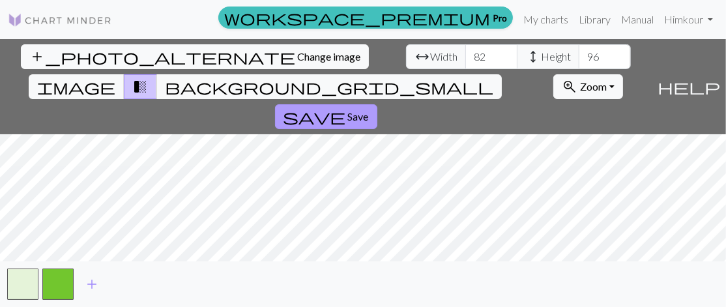
click at [346, 108] on span "save" at bounding box center [315, 117] width 63 height 18
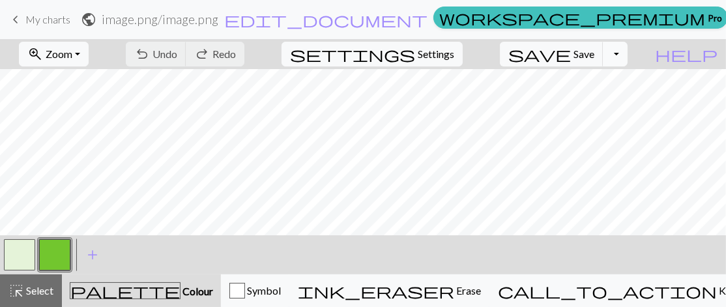
click at [628, 53] on button "Toggle Dropdown" at bounding box center [615, 54] width 25 height 25
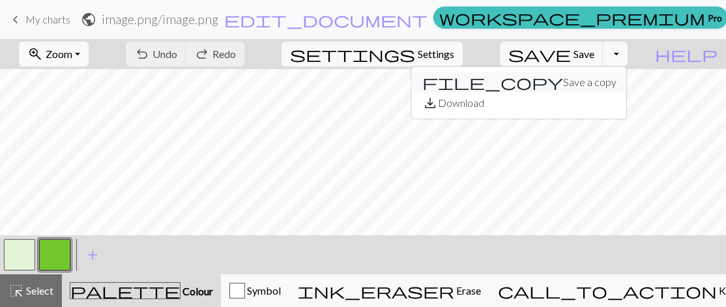
click at [608, 81] on button "file_copy Save a copy" at bounding box center [519, 82] width 215 height 21
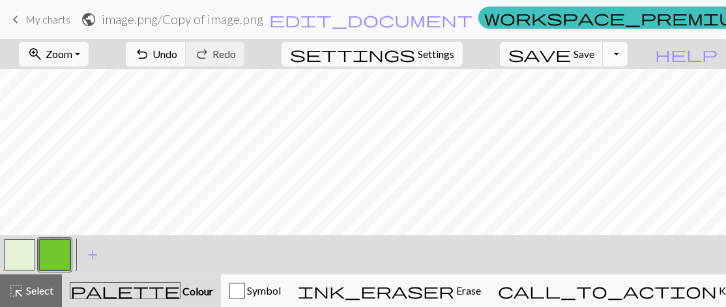
click at [628, 53] on button "Toggle Dropdown" at bounding box center [615, 54] width 25 height 25
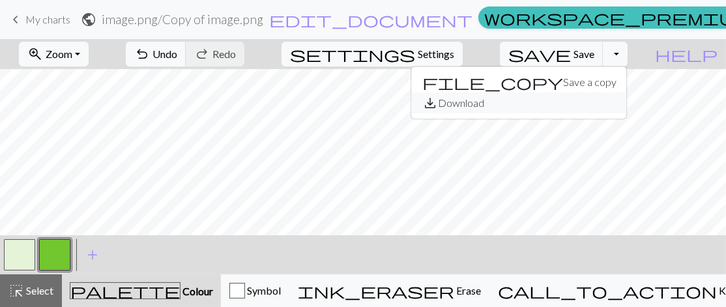
click at [600, 111] on button "save_alt Download" at bounding box center [519, 103] width 215 height 21
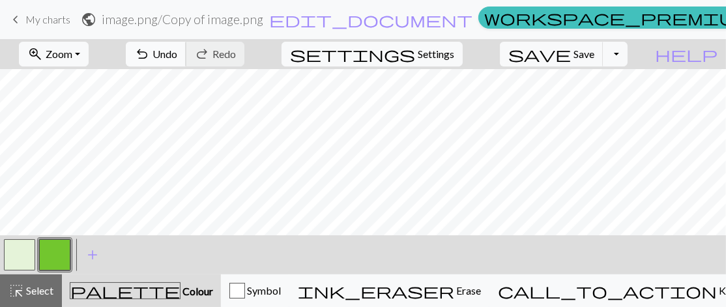
click at [150, 55] on span "undo" at bounding box center [142, 54] width 16 height 18
click at [150, 45] on span "undo" at bounding box center [142, 54] width 16 height 18
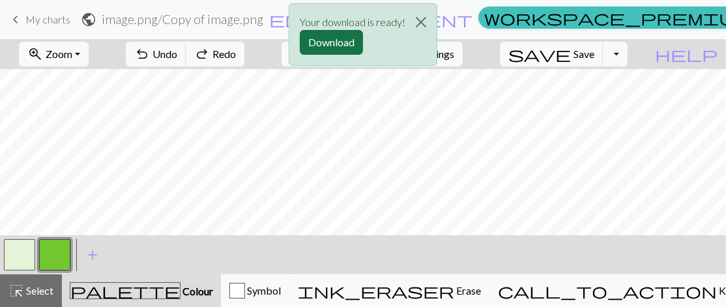
click at [321, 40] on button "Download" at bounding box center [331, 42] width 63 height 25
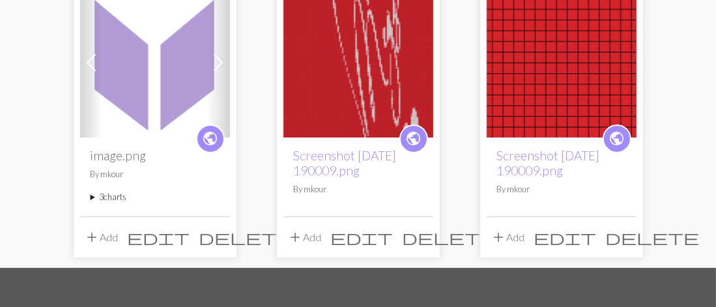
scroll to position [146, 0]
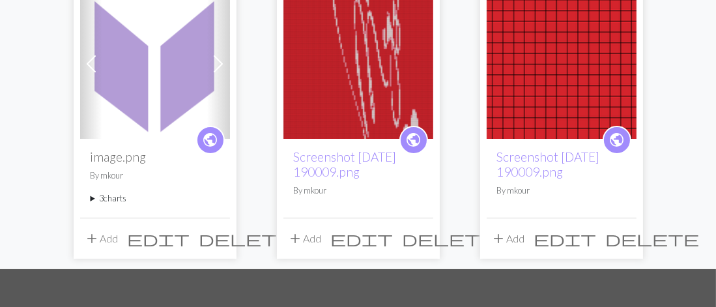
click at [108, 198] on summary "3 charts" at bounding box center [155, 198] width 129 height 12
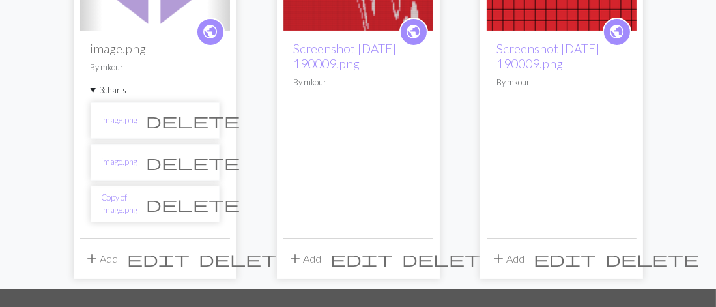
scroll to position [259, 0]
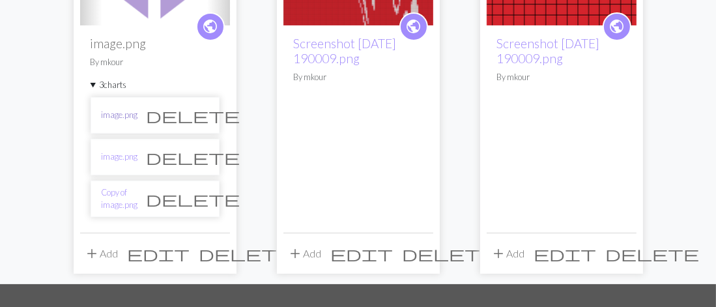
click at [111, 114] on link "image.png" at bounding box center [120, 115] width 37 height 12
click at [111, 113] on link "image.png" at bounding box center [120, 115] width 37 height 12
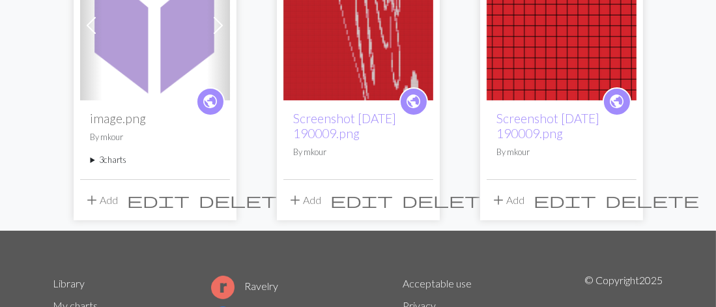
scroll to position [185, 0]
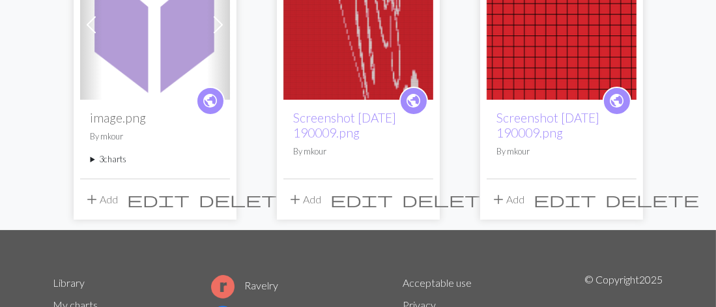
click at [417, 195] on span "delete" at bounding box center [450, 199] width 94 height 18
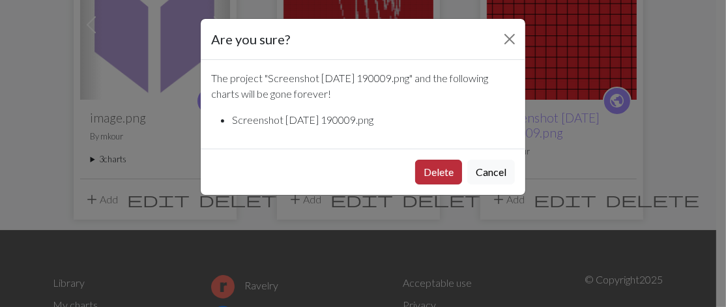
click at [439, 173] on button "Delete" at bounding box center [438, 172] width 47 height 25
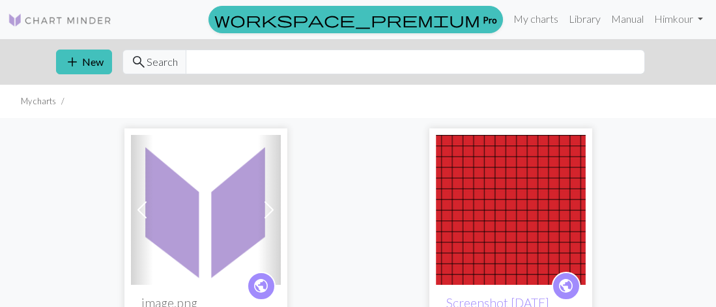
scroll to position [185, 0]
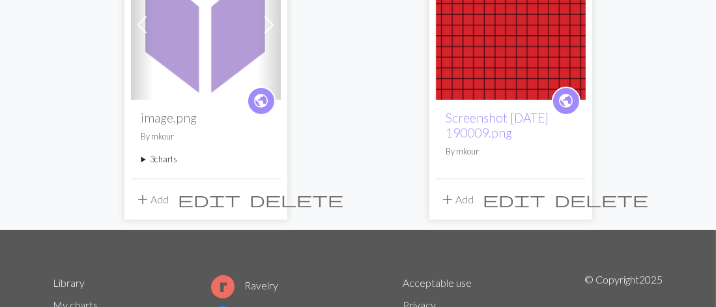
click at [574, 193] on span "delete" at bounding box center [602, 199] width 94 height 18
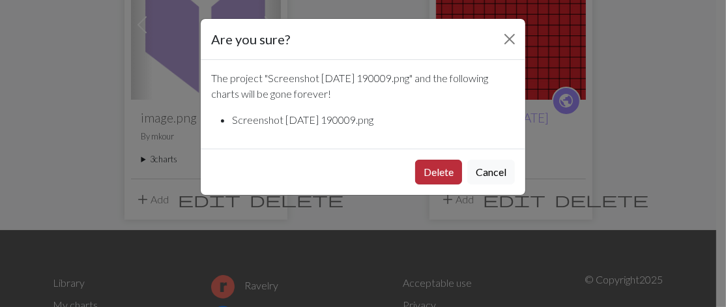
click at [442, 166] on button "Delete" at bounding box center [438, 172] width 47 height 25
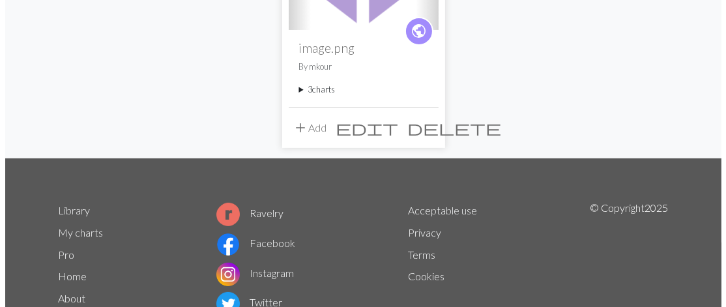
scroll to position [258, 0]
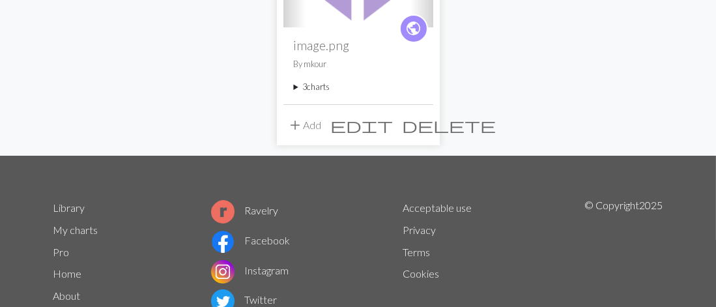
click at [291, 128] on span "add" at bounding box center [296, 125] width 16 height 18
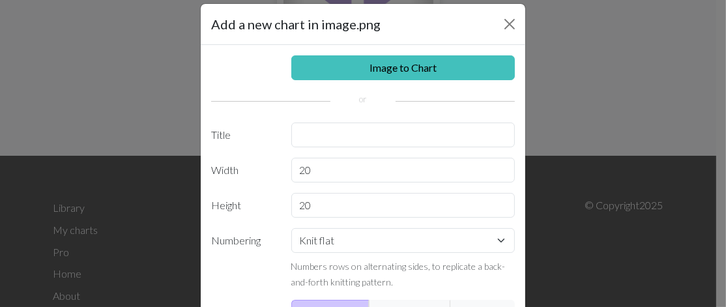
scroll to position [16, 0]
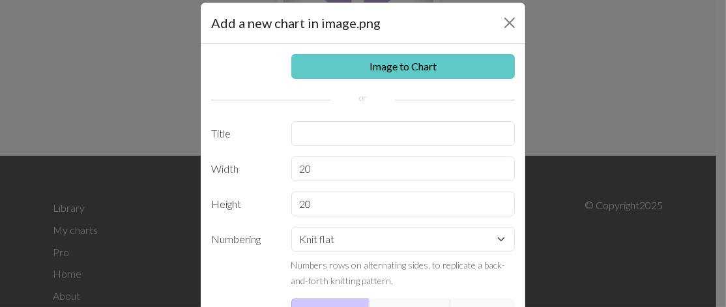
click at [404, 56] on link "Image to Chart" at bounding box center [403, 66] width 224 height 25
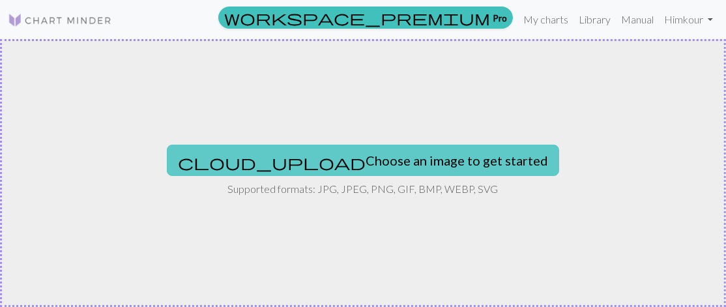
click at [419, 157] on button "cloud_upload Choose an image to get started" at bounding box center [363, 160] width 392 height 31
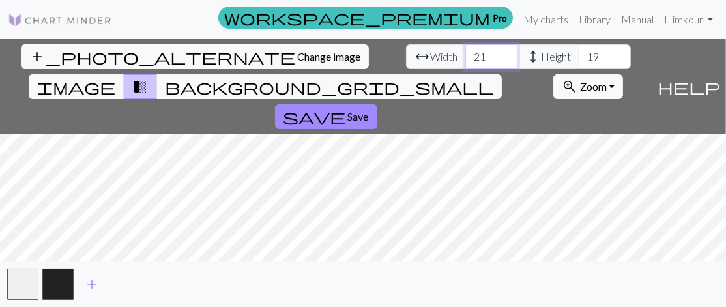
click at [465, 52] on input "21" at bounding box center [491, 56] width 52 height 25
type input "99"
click at [465, 52] on input "99" at bounding box center [491, 56] width 52 height 25
click at [579, 54] on input "84" at bounding box center [605, 56] width 52 height 25
click at [579, 63] on input "46" at bounding box center [605, 56] width 52 height 25
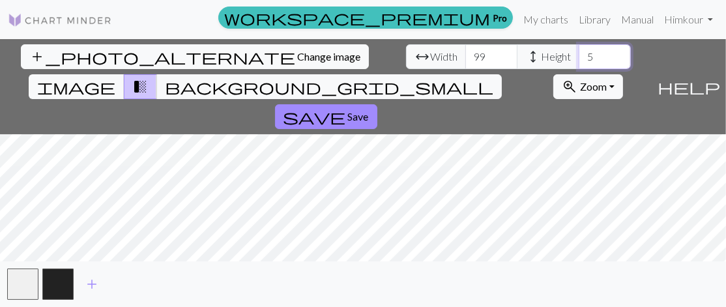
click at [579, 61] on input "5" at bounding box center [605, 56] width 52 height 25
click at [579, 52] on input "78" at bounding box center [605, 56] width 52 height 25
click at [579, 50] on input "91" at bounding box center [605, 56] width 52 height 25
click at [579, 50] on input "102" at bounding box center [605, 56] width 52 height 25
click at [579, 62] on input "101" at bounding box center [605, 56] width 52 height 25
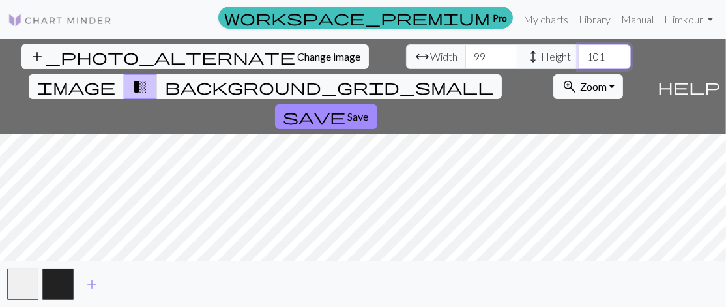
click at [579, 62] on input "100" at bounding box center [605, 56] width 52 height 25
click at [579, 62] on input "99" at bounding box center [605, 56] width 52 height 25
type input "98"
click at [579, 62] on input "98" at bounding box center [605, 56] width 52 height 25
click at [465, 51] on input "100" at bounding box center [491, 56] width 52 height 25
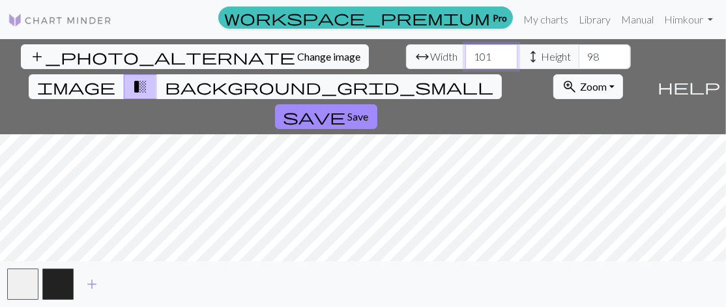
click at [465, 51] on input "101" at bounding box center [491, 56] width 52 height 25
click at [465, 51] on input "102" at bounding box center [491, 56] width 52 height 25
click at [465, 51] on input "103" at bounding box center [491, 56] width 52 height 25
click at [465, 51] on input "104" at bounding box center [491, 56] width 52 height 25
click at [465, 51] on input "105" at bounding box center [491, 56] width 52 height 25
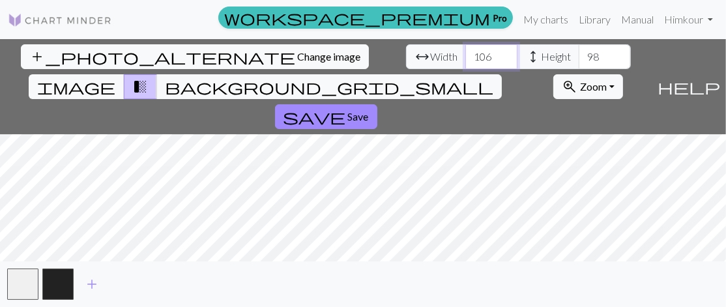
click at [465, 51] on input "106" at bounding box center [491, 56] width 52 height 25
click at [465, 51] on input "107" at bounding box center [491, 56] width 52 height 25
click at [465, 51] on input "108" at bounding box center [491, 56] width 52 height 25
click at [465, 51] on input "109" at bounding box center [491, 56] width 52 height 25
click at [465, 51] on input "110" at bounding box center [491, 56] width 52 height 25
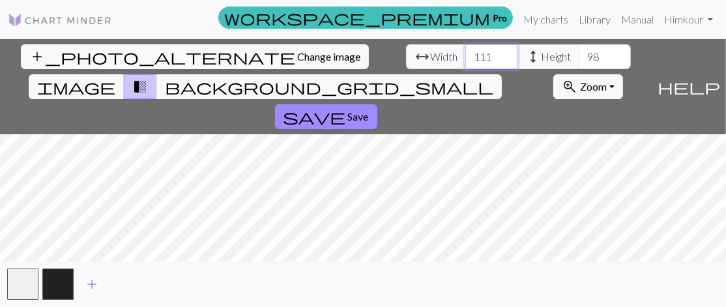
click at [465, 51] on input "111" at bounding box center [491, 56] width 52 height 25
click at [465, 51] on input "112" at bounding box center [491, 56] width 52 height 25
click at [465, 51] on input "113" at bounding box center [491, 56] width 52 height 25
click at [465, 51] on input "114" at bounding box center [491, 56] width 52 height 25
click at [465, 51] on input "115" at bounding box center [491, 56] width 52 height 25
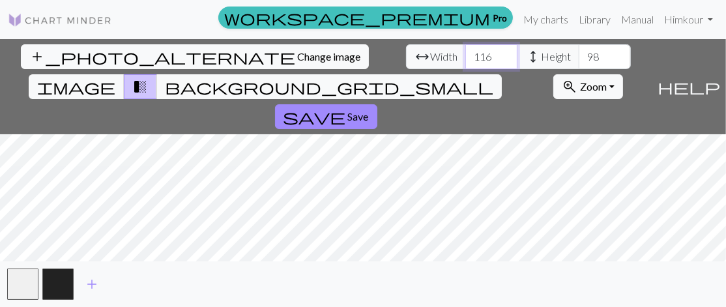
click at [465, 51] on input "116" at bounding box center [491, 56] width 52 height 25
click at [465, 51] on input "117" at bounding box center [491, 56] width 52 height 25
click at [465, 51] on input "118" at bounding box center [491, 56] width 52 height 25
click at [465, 51] on input "119" at bounding box center [491, 56] width 52 height 25
click at [465, 51] on input "120" at bounding box center [491, 56] width 52 height 25
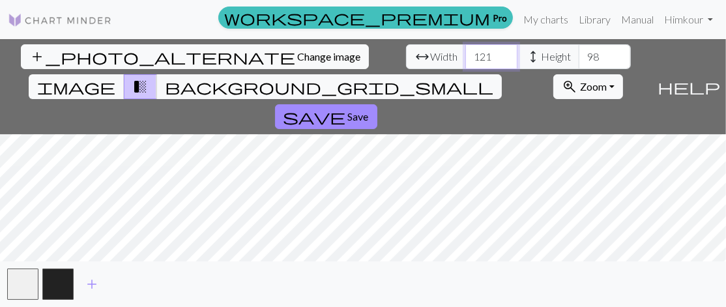
click at [465, 51] on input "121" at bounding box center [491, 56] width 52 height 25
click at [465, 51] on input "122" at bounding box center [491, 56] width 52 height 25
click at [465, 51] on input "123" at bounding box center [491, 56] width 52 height 25
click at [465, 51] on input "124" at bounding box center [491, 56] width 52 height 25
click at [465, 51] on input "125" at bounding box center [491, 56] width 52 height 25
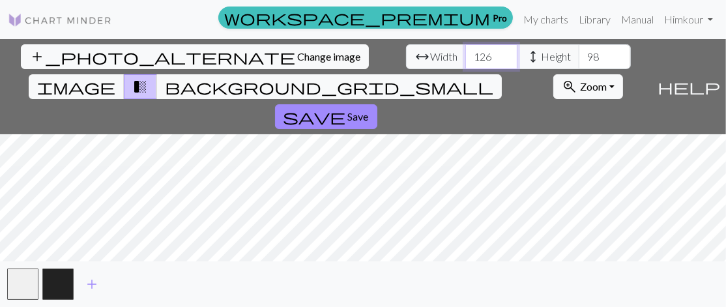
click at [465, 51] on input "126" at bounding box center [491, 56] width 52 height 25
click at [465, 51] on input "127" at bounding box center [491, 56] width 52 height 25
click at [465, 51] on input "128" at bounding box center [491, 56] width 52 height 25
click at [465, 51] on input "129" at bounding box center [491, 56] width 52 height 25
click at [465, 51] on input "130" at bounding box center [491, 56] width 52 height 25
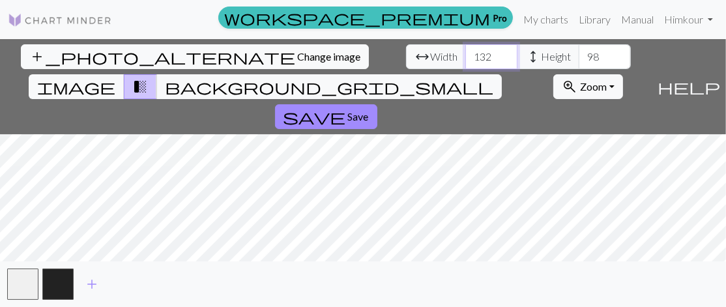
click at [465, 51] on input "133" at bounding box center [491, 56] width 52 height 25
click at [465, 51] on input "136" at bounding box center [491, 56] width 52 height 25
click at [465, 51] on input "137" at bounding box center [491, 56] width 52 height 25
click at [465, 51] on input "138" at bounding box center [491, 56] width 52 height 25
click at [465, 59] on input "137" at bounding box center [491, 56] width 52 height 25
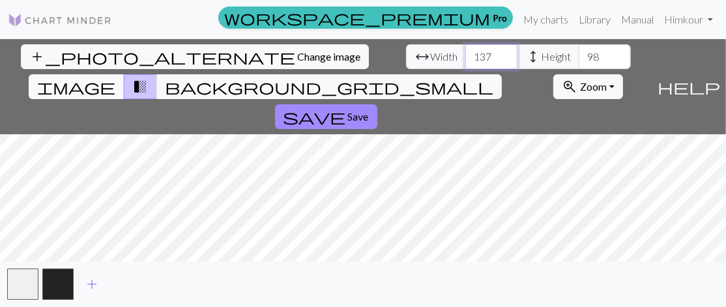
click at [465, 59] on input "136" at bounding box center [491, 56] width 52 height 25
click at [465, 59] on input "135" at bounding box center [491, 56] width 52 height 25
click at [465, 59] on input "134" at bounding box center [491, 56] width 52 height 25
click at [465, 59] on input "133" at bounding box center [491, 56] width 52 height 25
click at [465, 59] on input "132" at bounding box center [491, 56] width 52 height 25
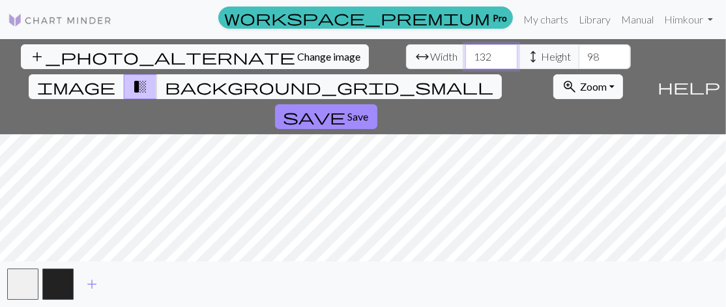
click at [465, 59] on input "131" at bounding box center [491, 56] width 52 height 25
click at [465, 59] on input "130" at bounding box center [491, 56] width 52 height 25
click at [465, 59] on input "113" at bounding box center [491, 56] width 52 height 25
click at [465, 64] on input "72" at bounding box center [491, 56] width 52 height 25
click at [465, 50] on input "73" at bounding box center [491, 56] width 52 height 25
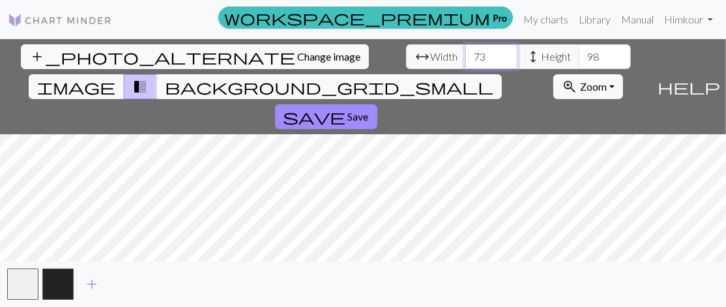
click at [465, 50] on input "74" at bounding box center [491, 56] width 52 height 25
click at [465, 50] on input "75" at bounding box center [491, 56] width 52 height 25
click at [465, 50] on input "76" at bounding box center [491, 56] width 52 height 25
click at [465, 50] on input "77" at bounding box center [491, 56] width 52 height 25
click at [465, 50] on input "78" at bounding box center [491, 56] width 52 height 25
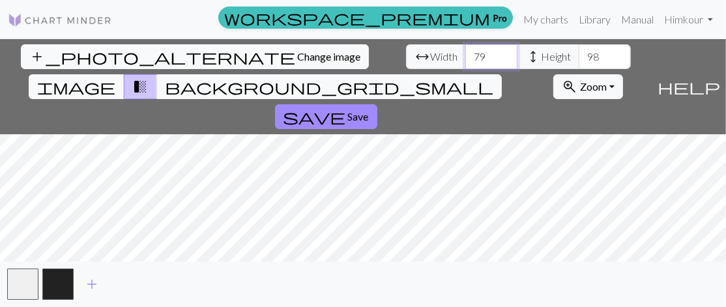
click at [465, 50] on input "79" at bounding box center [491, 56] width 52 height 25
click at [465, 50] on input "80" at bounding box center [491, 56] width 52 height 25
click at [465, 50] on input "81" at bounding box center [491, 56] width 52 height 25
click at [465, 50] on input "82" at bounding box center [491, 56] width 52 height 25
click at [465, 50] on input "83" at bounding box center [491, 56] width 52 height 25
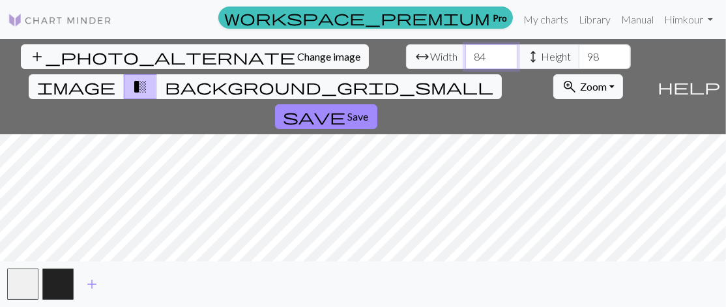
click at [465, 50] on input "84" at bounding box center [491, 56] width 52 height 25
click at [465, 50] on input "85" at bounding box center [491, 56] width 52 height 25
click at [465, 50] on input "86" at bounding box center [491, 56] width 52 height 25
click at [465, 50] on input "87" at bounding box center [491, 56] width 52 height 25
click at [465, 50] on input "88" at bounding box center [491, 56] width 52 height 25
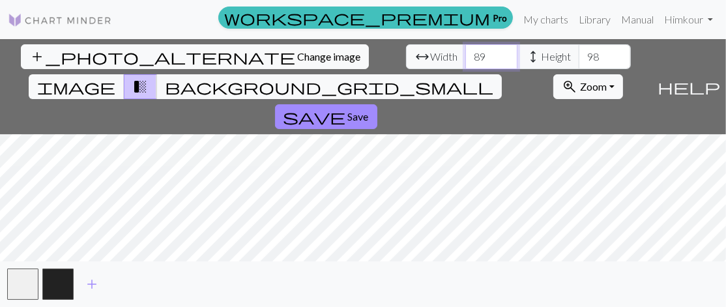
click at [465, 50] on input "89" at bounding box center [491, 56] width 52 height 25
click at [465, 50] on input "90" at bounding box center [491, 56] width 52 height 25
click at [465, 50] on input "91" at bounding box center [491, 56] width 52 height 25
click at [465, 50] on input "92" at bounding box center [491, 56] width 52 height 25
click at [465, 50] on input "93" at bounding box center [491, 56] width 52 height 25
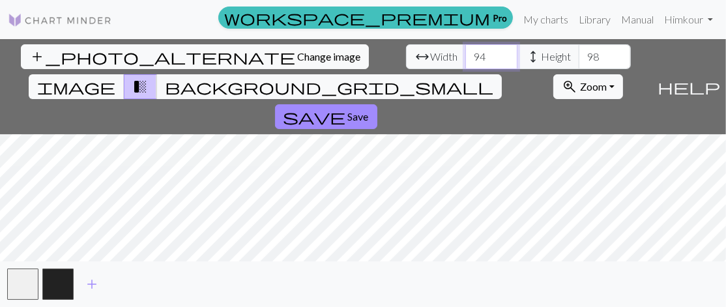
click at [465, 50] on input "94" at bounding box center [491, 56] width 52 height 25
click at [465, 50] on input "95" at bounding box center [491, 56] width 52 height 25
click at [465, 50] on input "96" at bounding box center [491, 56] width 52 height 25
type input "124"
click at [465, 51] on input "124" at bounding box center [491, 56] width 52 height 25
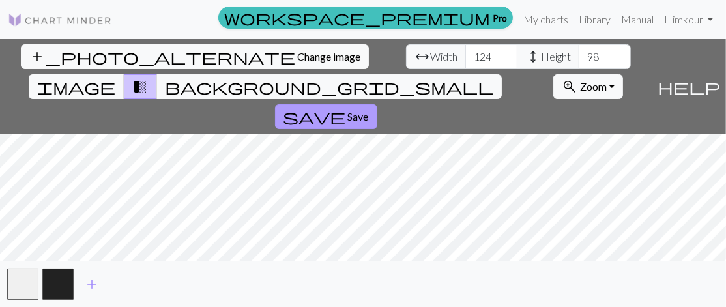
click at [377, 104] on button "save Save" at bounding box center [326, 116] width 102 height 25
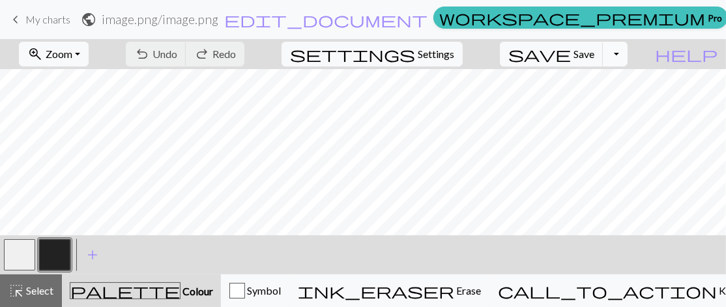
click at [628, 53] on button "Toggle Dropdown" at bounding box center [615, 54] width 25 height 25
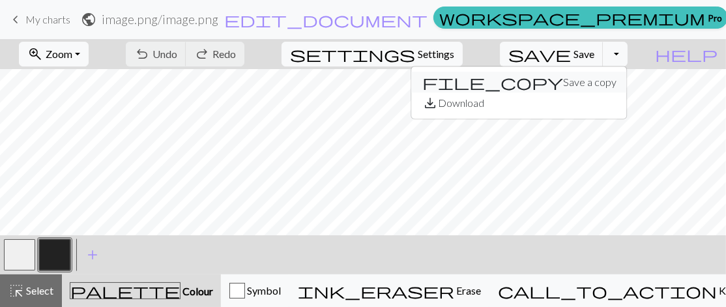
click at [616, 81] on button "file_copy Save a copy" at bounding box center [519, 82] width 215 height 21
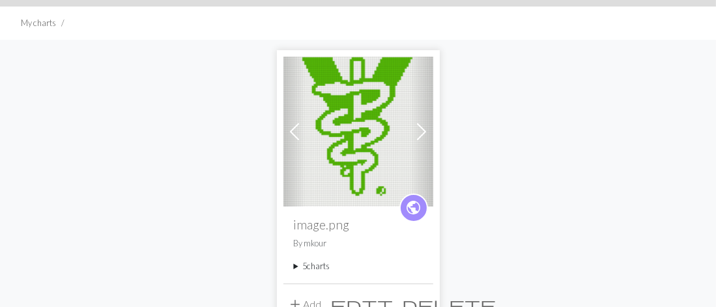
scroll to position [77, 0]
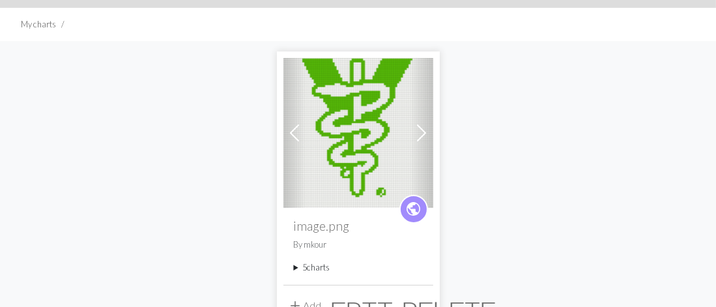
click at [422, 130] on span at bounding box center [421, 133] width 21 height 21
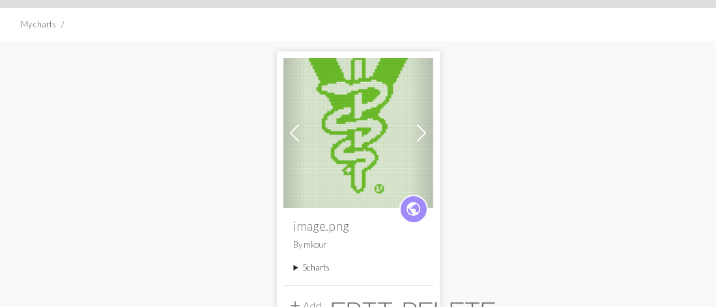
click at [421, 134] on span at bounding box center [421, 133] width 21 height 21
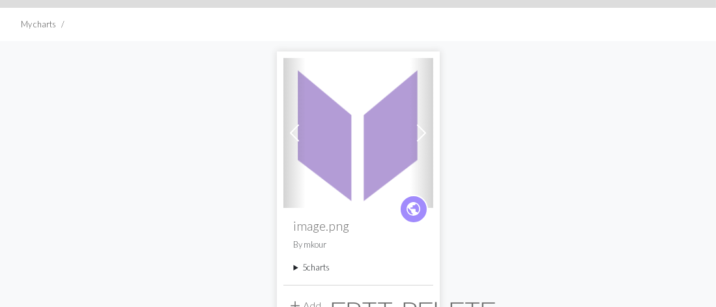
click at [423, 135] on span at bounding box center [421, 133] width 21 height 21
click at [423, 132] on span at bounding box center [421, 133] width 21 height 21
click at [422, 136] on span at bounding box center [421, 133] width 21 height 21
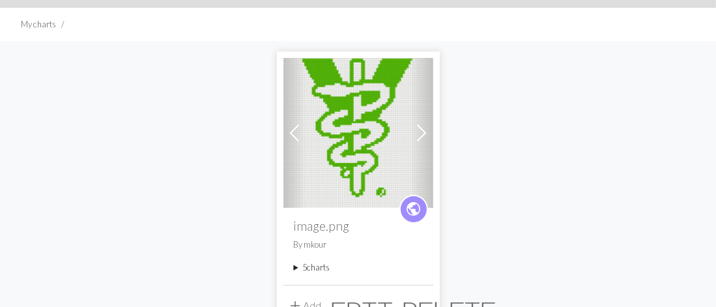
click at [423, 136] on span at bounding box center [421, 133] width 21 height 21
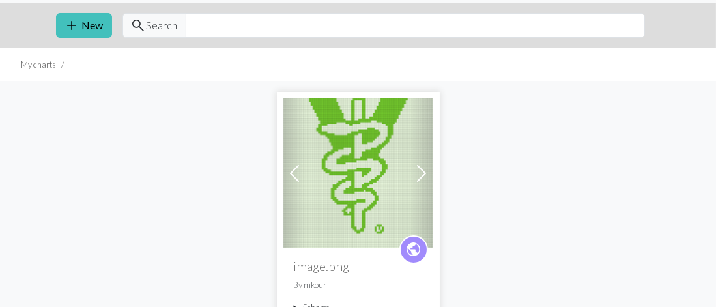
scroll to position [0, 0]
